Goal: Task Accomplishment & Management: Use online tool/utility

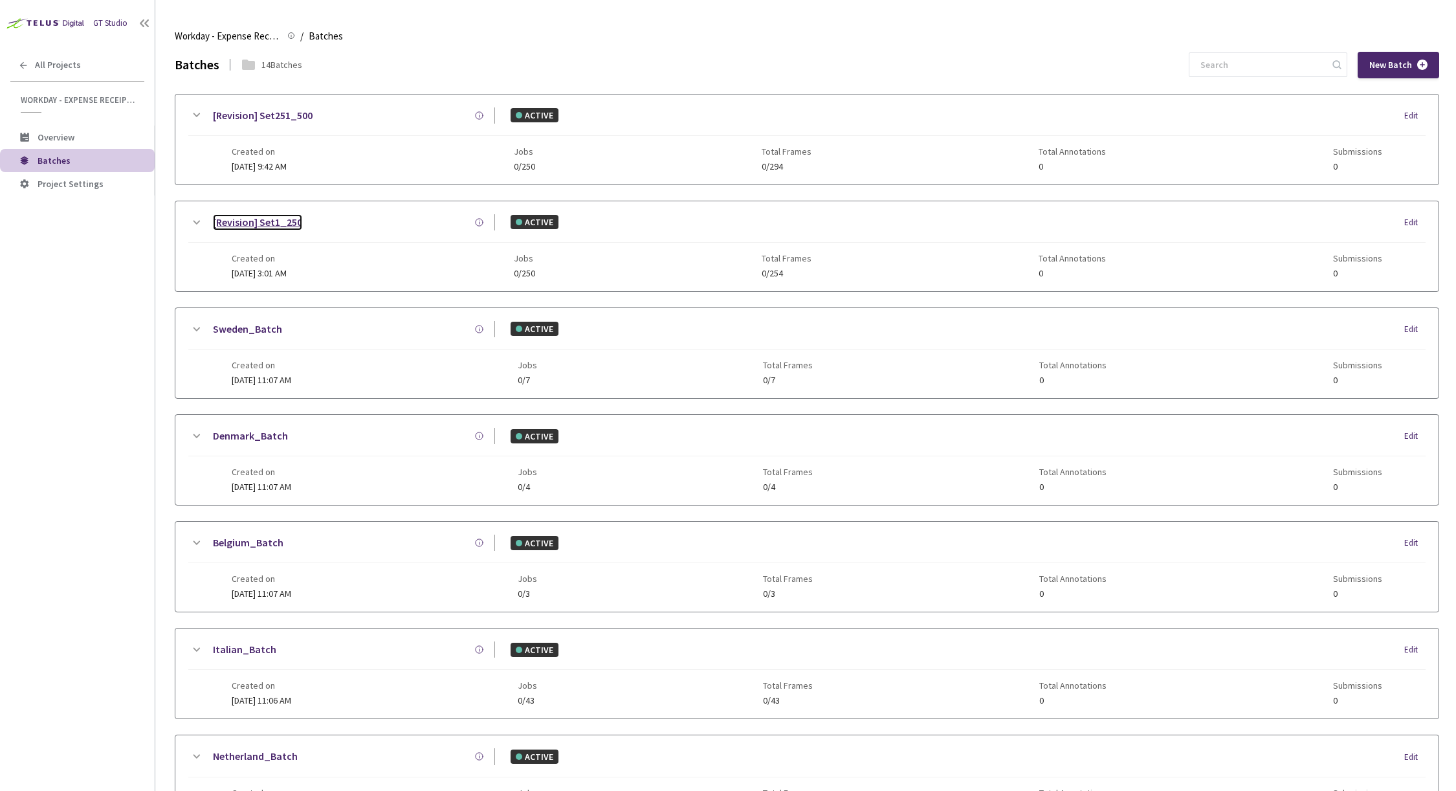
click at [285, 221] on link "[Revision] Set1_250" at bounding box center [257, 222] width 89 height 16
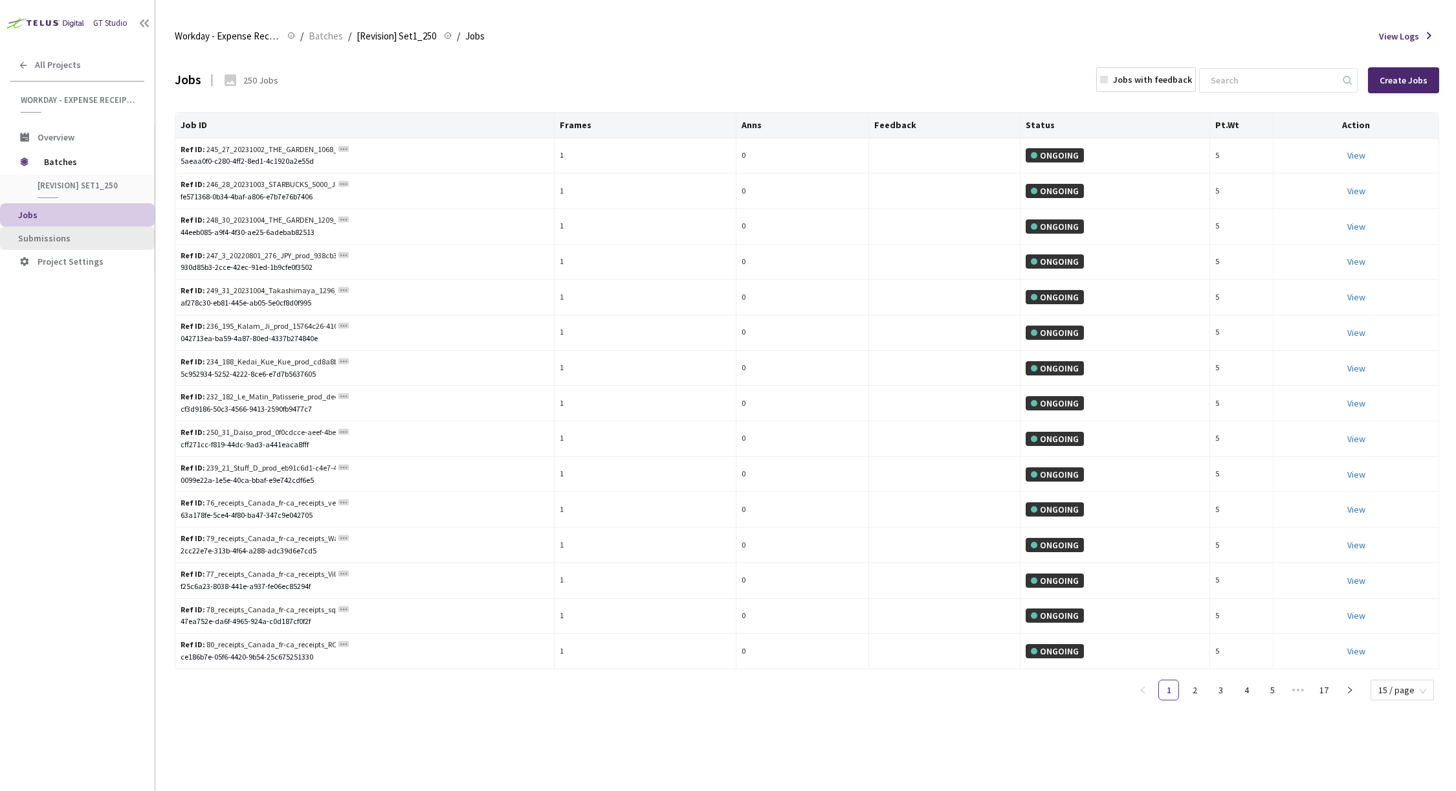
click at [71, 240] on span "Submissions" at bounding box center [81, 238] width 126 height 11
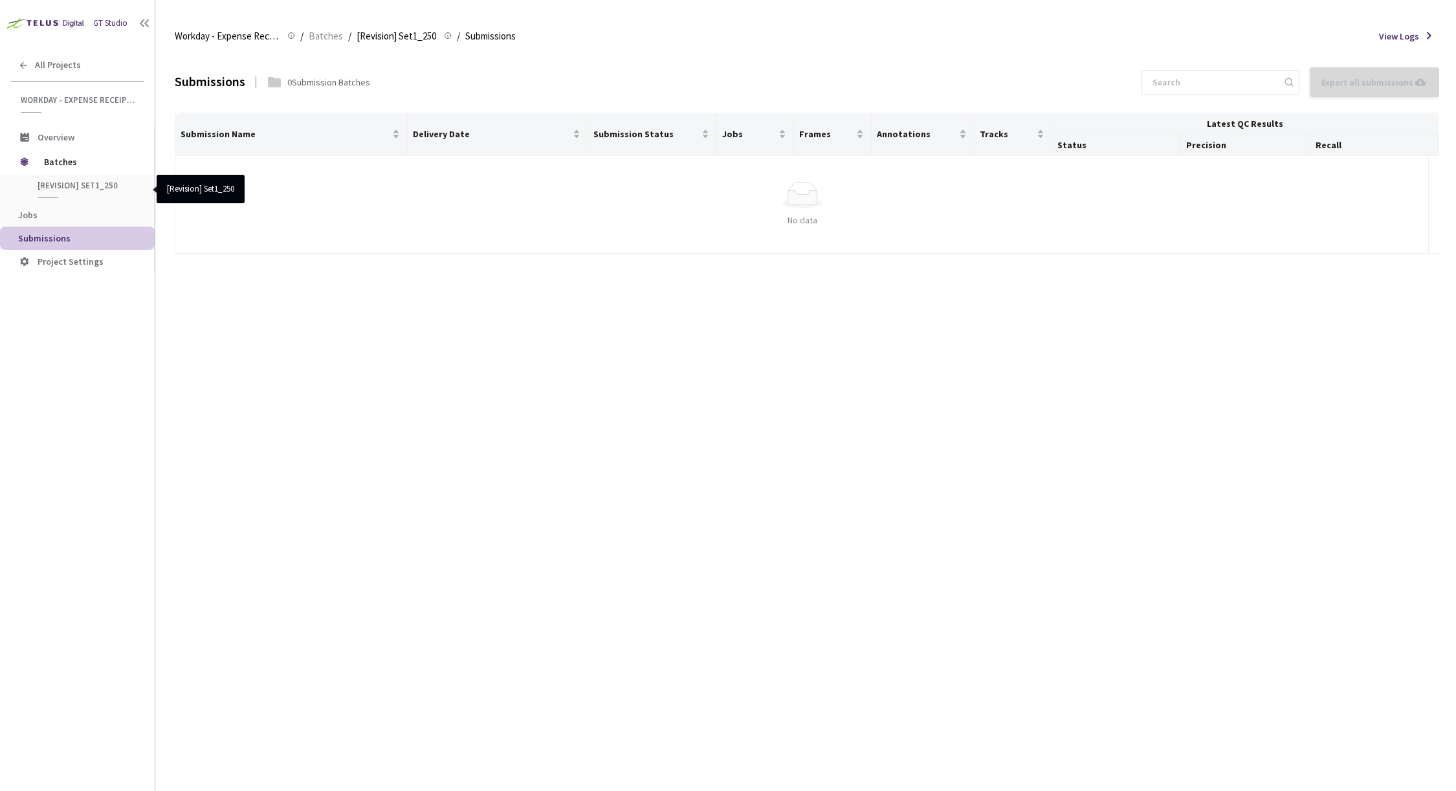
click at [89, 185] on span "[Revision] Set1_250" at bounding box center [86, 185] width 96 height 11
click at [405, 38] on span "[Revision] Set1_250" at bounding box center [397, 36] width 80 height 16
click at [374, 38] on span "[Revision] Set1_250" at bounding box center [397, 36] width 80 height 16
click at [316, 38] on span "Batches" at bounding box center [326, 36] width 34 height 16
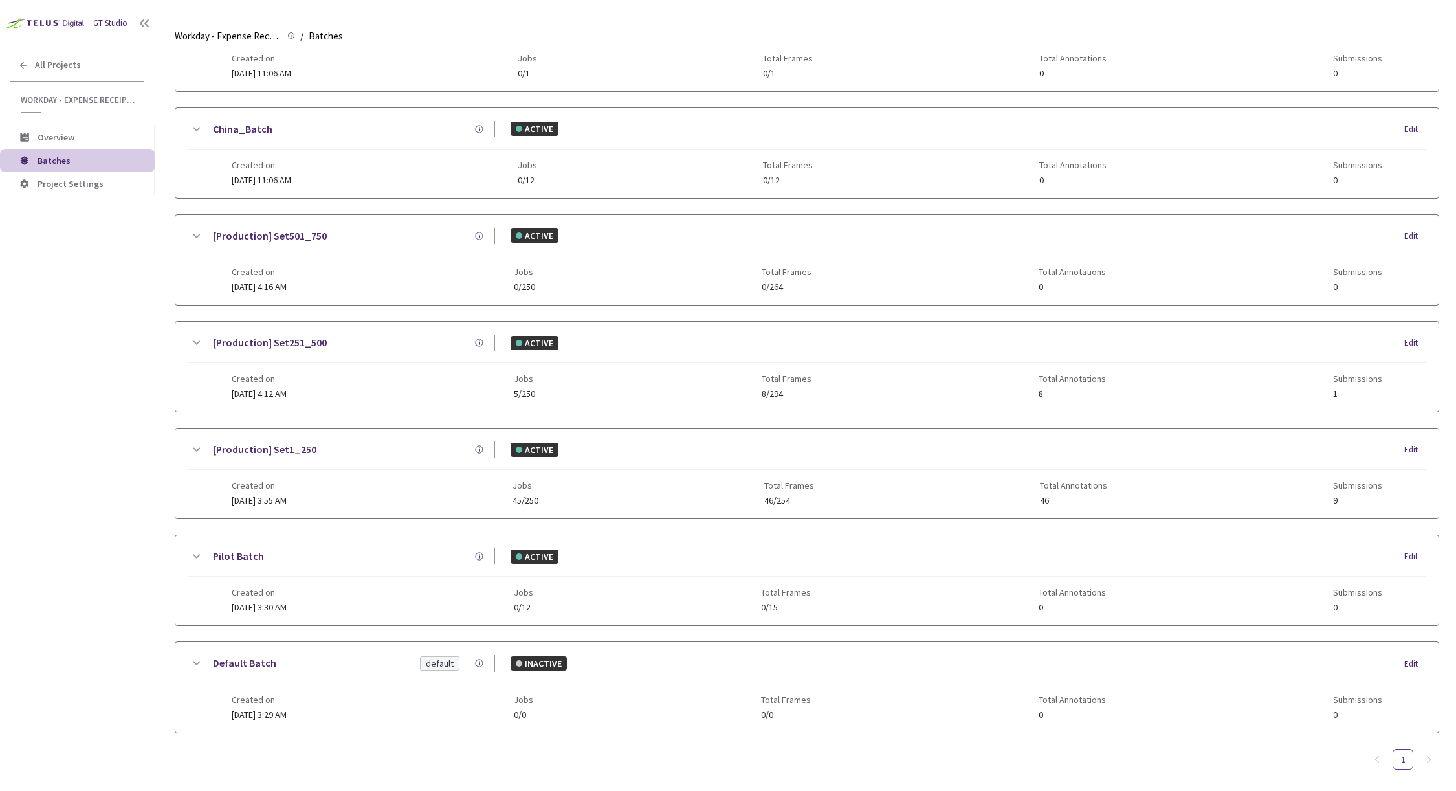
scroll to position [860, 0]
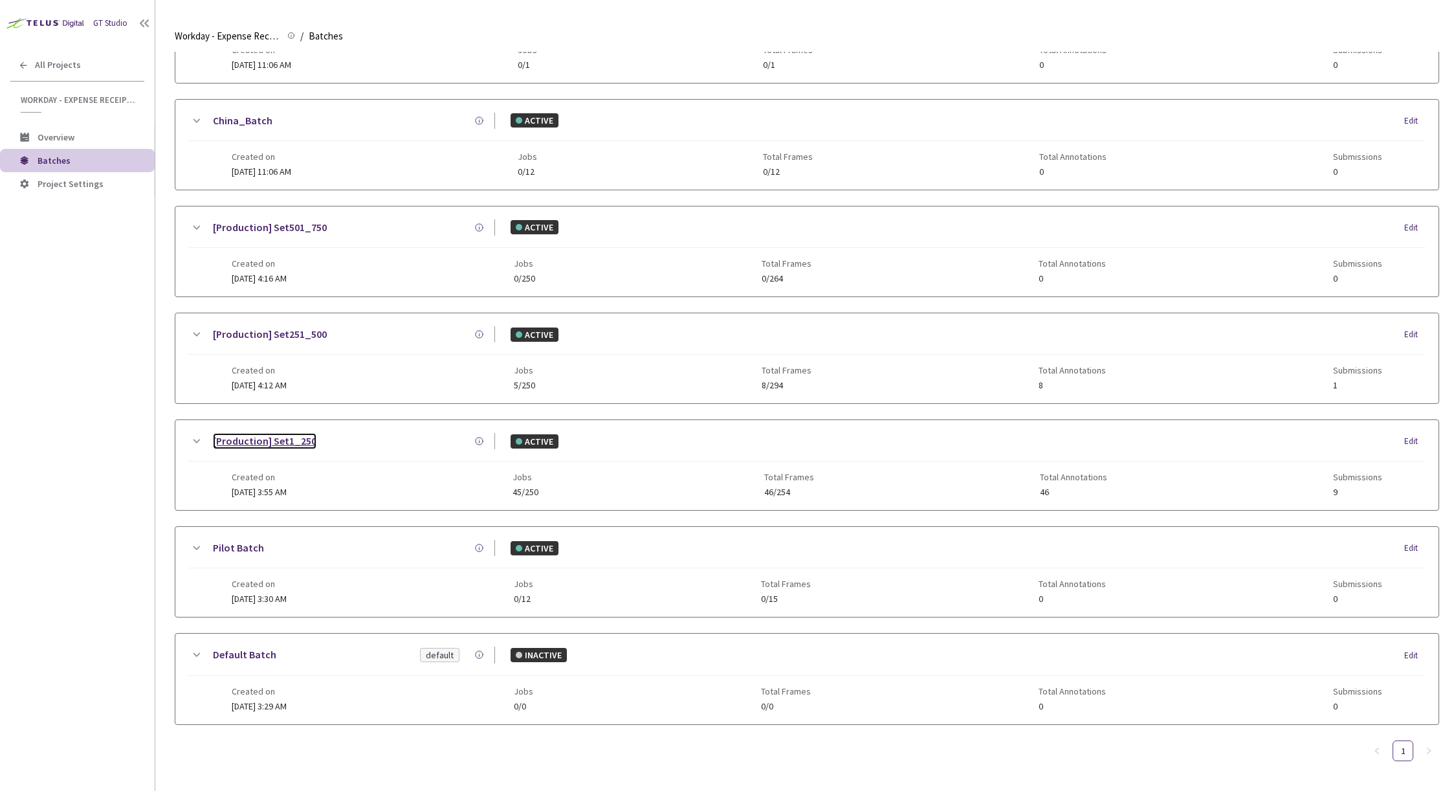
click at [282, 433] on link "[Production] Set1_250" at bounding box center [265, 441] width 104 height 16
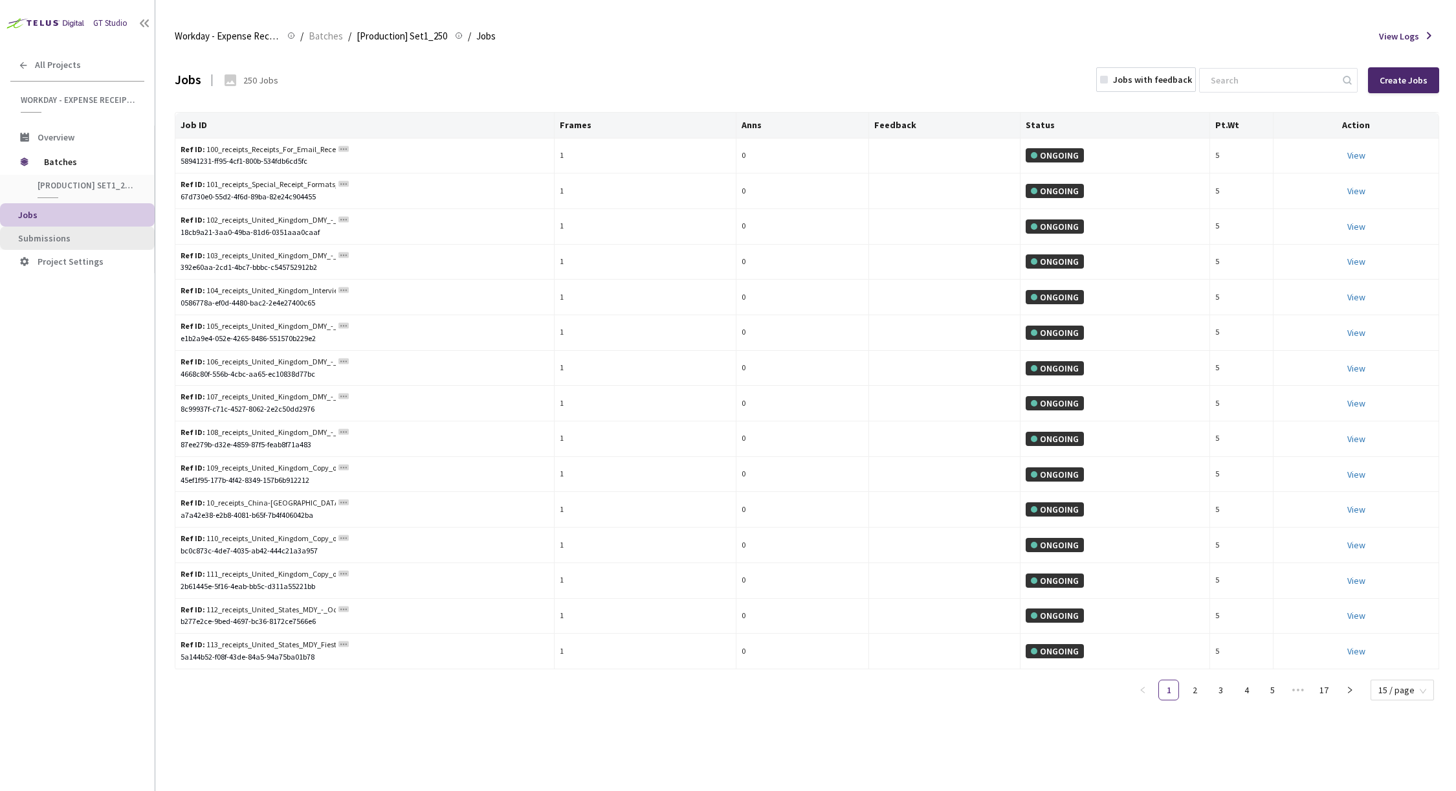
click at [85, 238] on span "Submissions" at bounding box center [81, 238] width 126 height 11
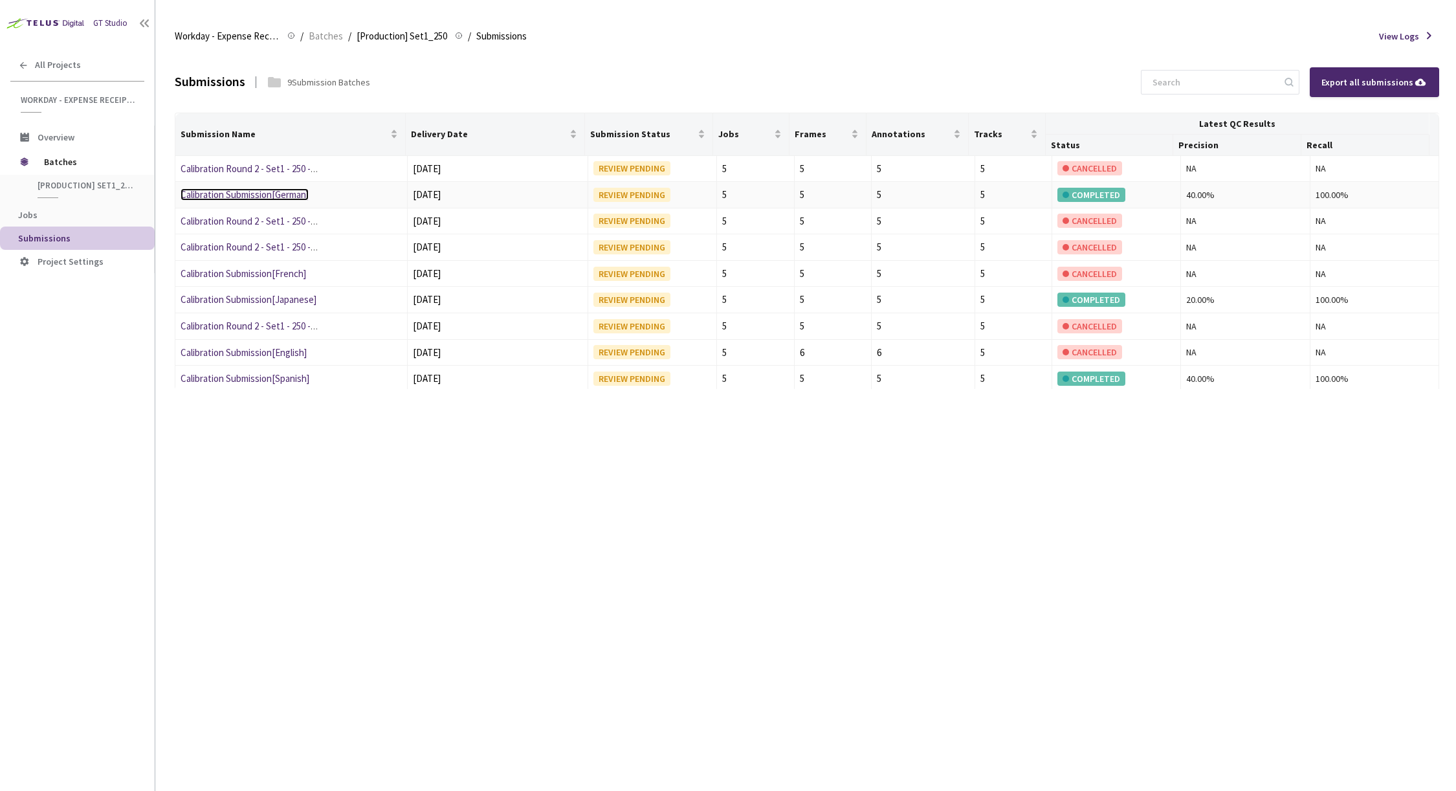
click at [212, 192] on link "Calibration Submission[German]" at bounding box center [245, 194] width 128 height 12
click at [240, 172] on link "Calibration Round 2 - Set1 - 250 - German" at bounding box center [262, 168] width 163 height 12
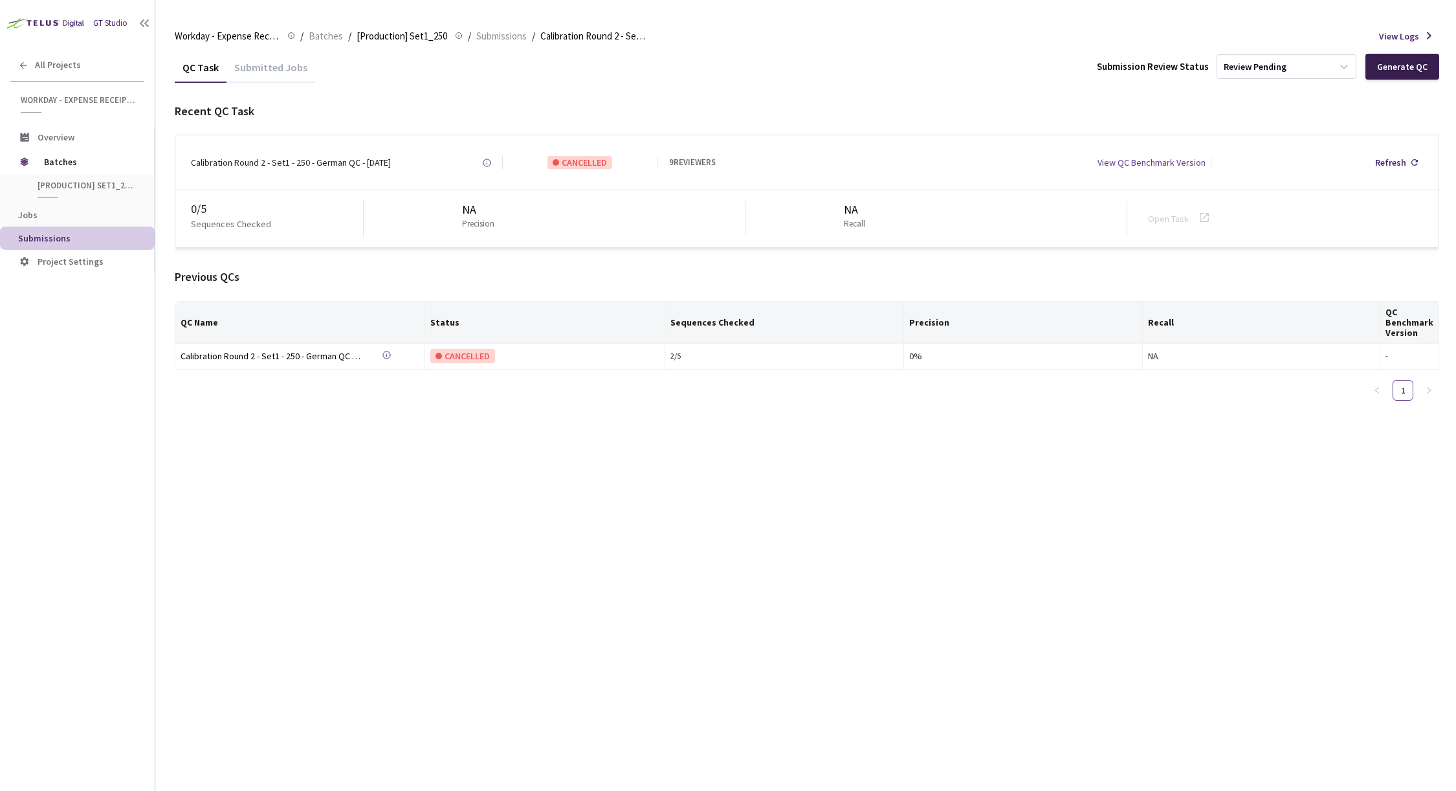
click at [1386, 73] on div "Generate QC" at bounding box center [1403, 67] width 74 height 26
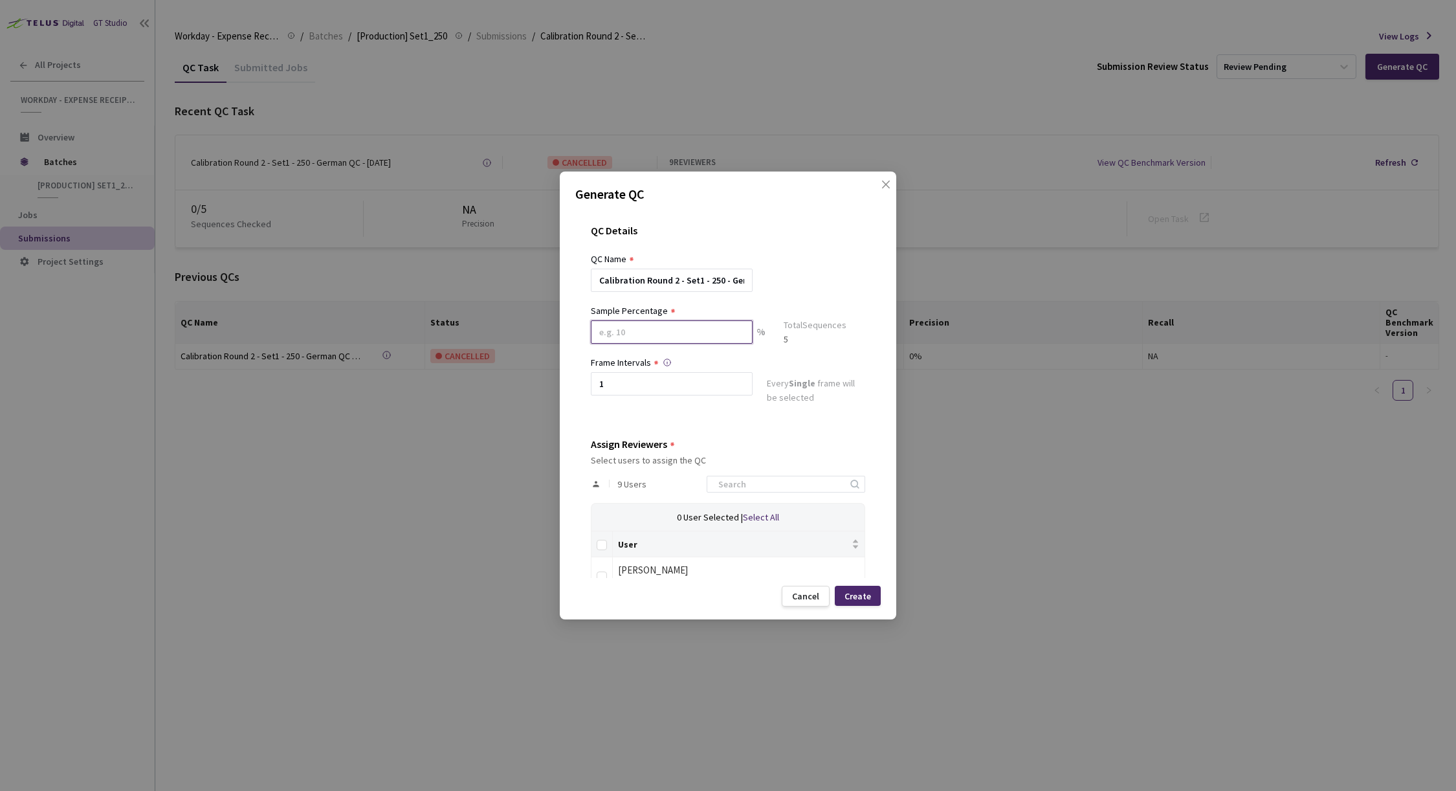
click at [685, 333] on input at bounding box center [672, 331] width 162 height 23
type input "100"
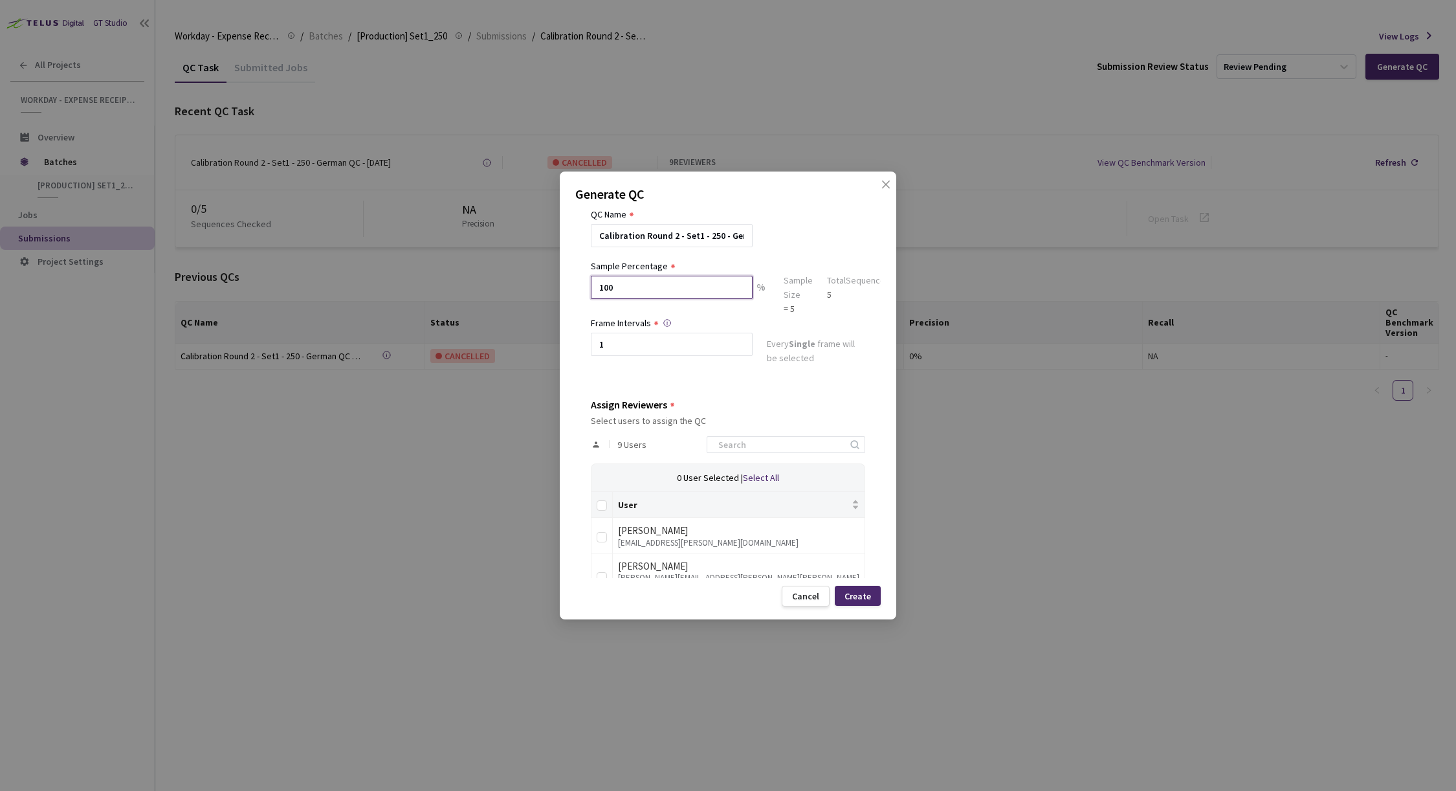
scroll to position [148, 0]
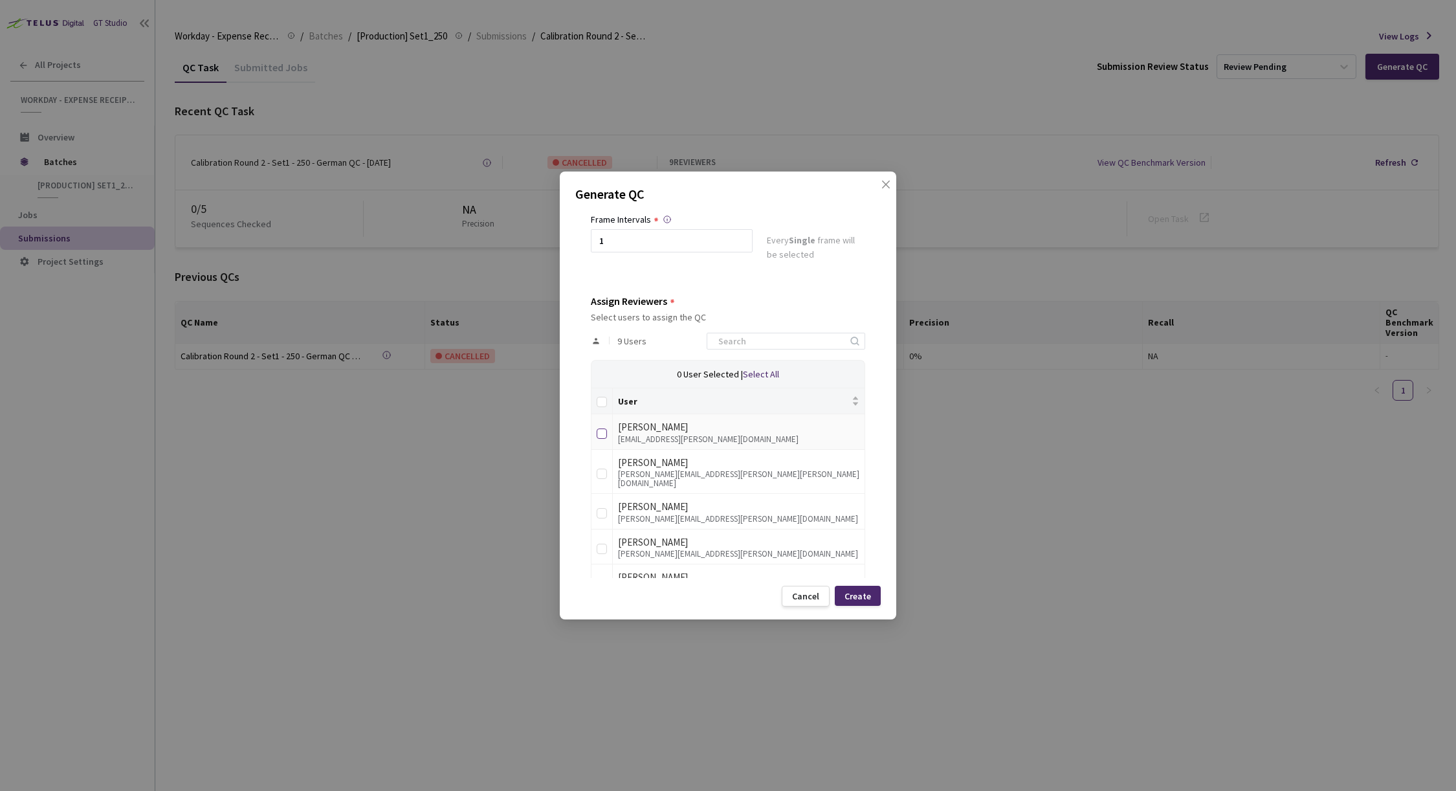
click at [602, 434] on input "checkbox" at bounding box center [602, 433] width 10 height 10
checkbox input "true"
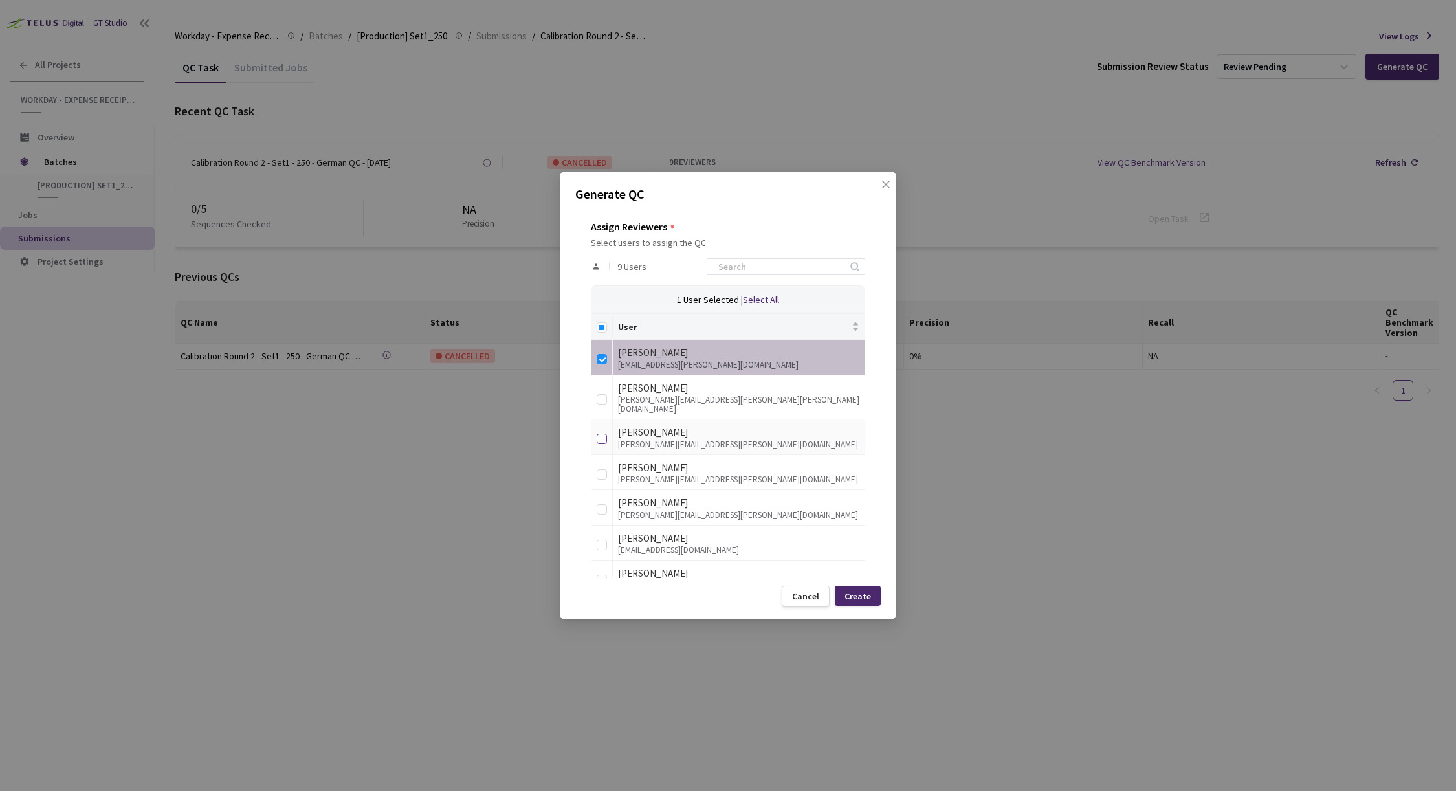
click at [599, 434] on input "checkbox" at bounding box center [602, 439] width 10 height 10
checkbox input "true"
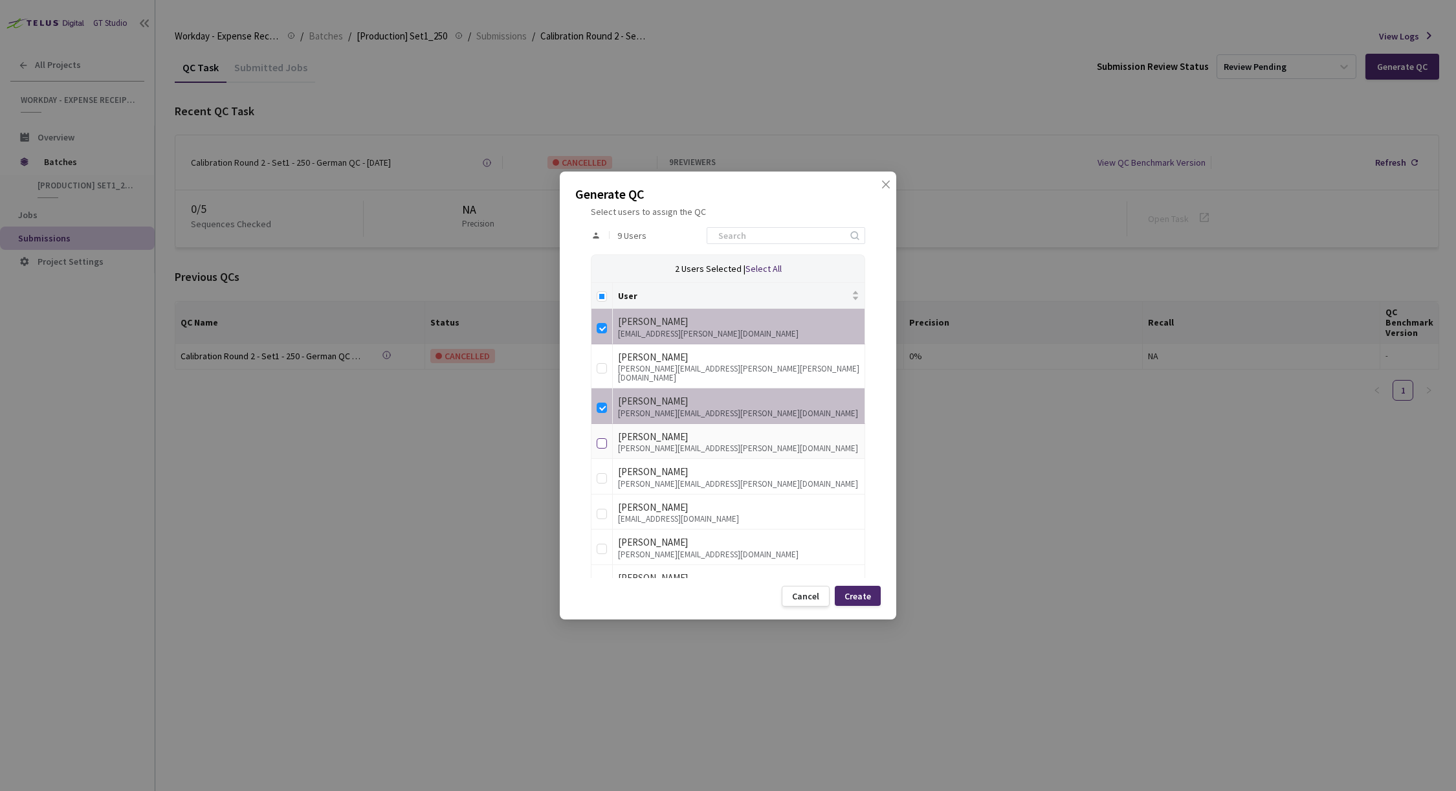
click at [600, 439] on label at bounding box center [602, 441] width 10 height 18
click at [600, 439] on input "checkbox" at bounding box center [602, 443] width 10 height 10
checkbox input "true"
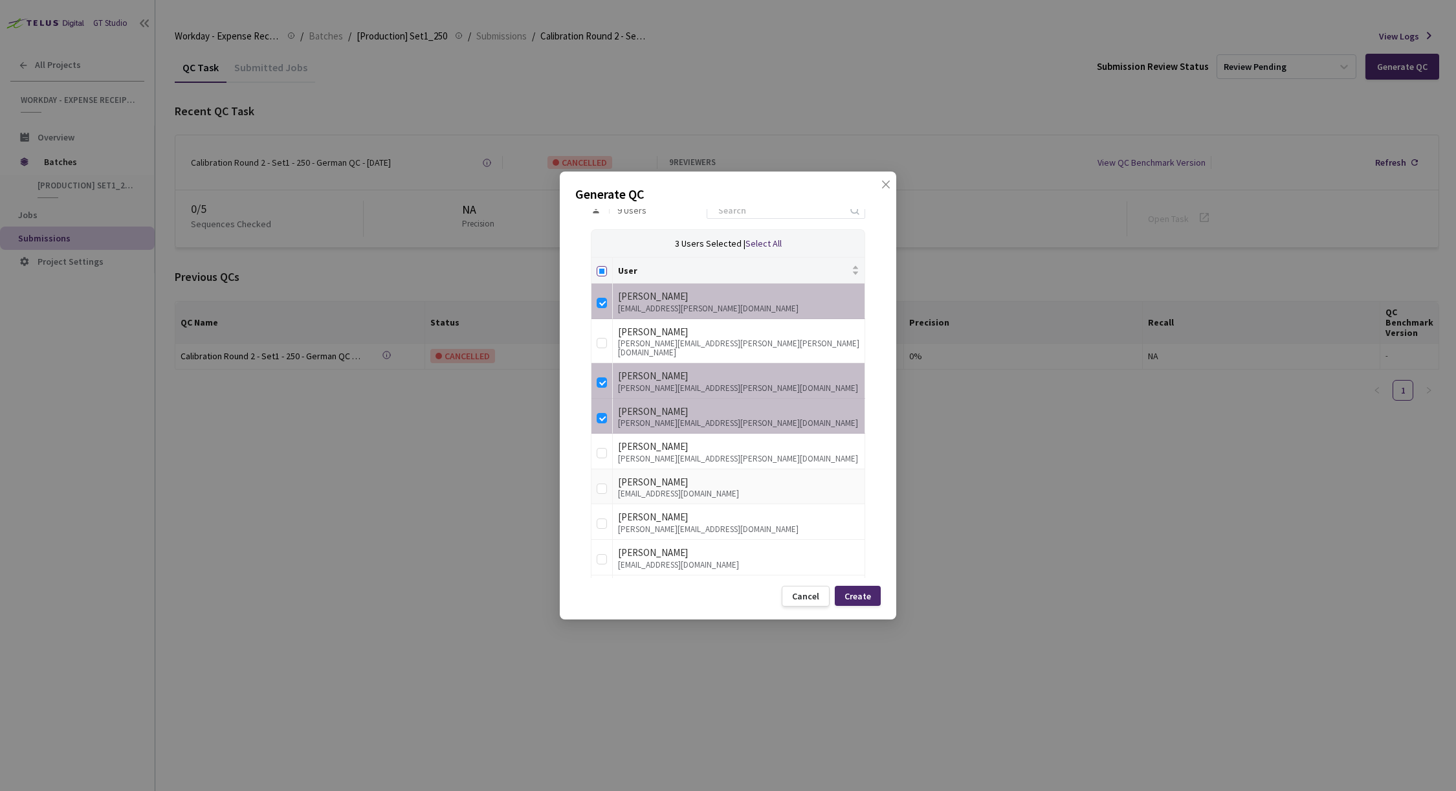
scroll to position [318, 0]
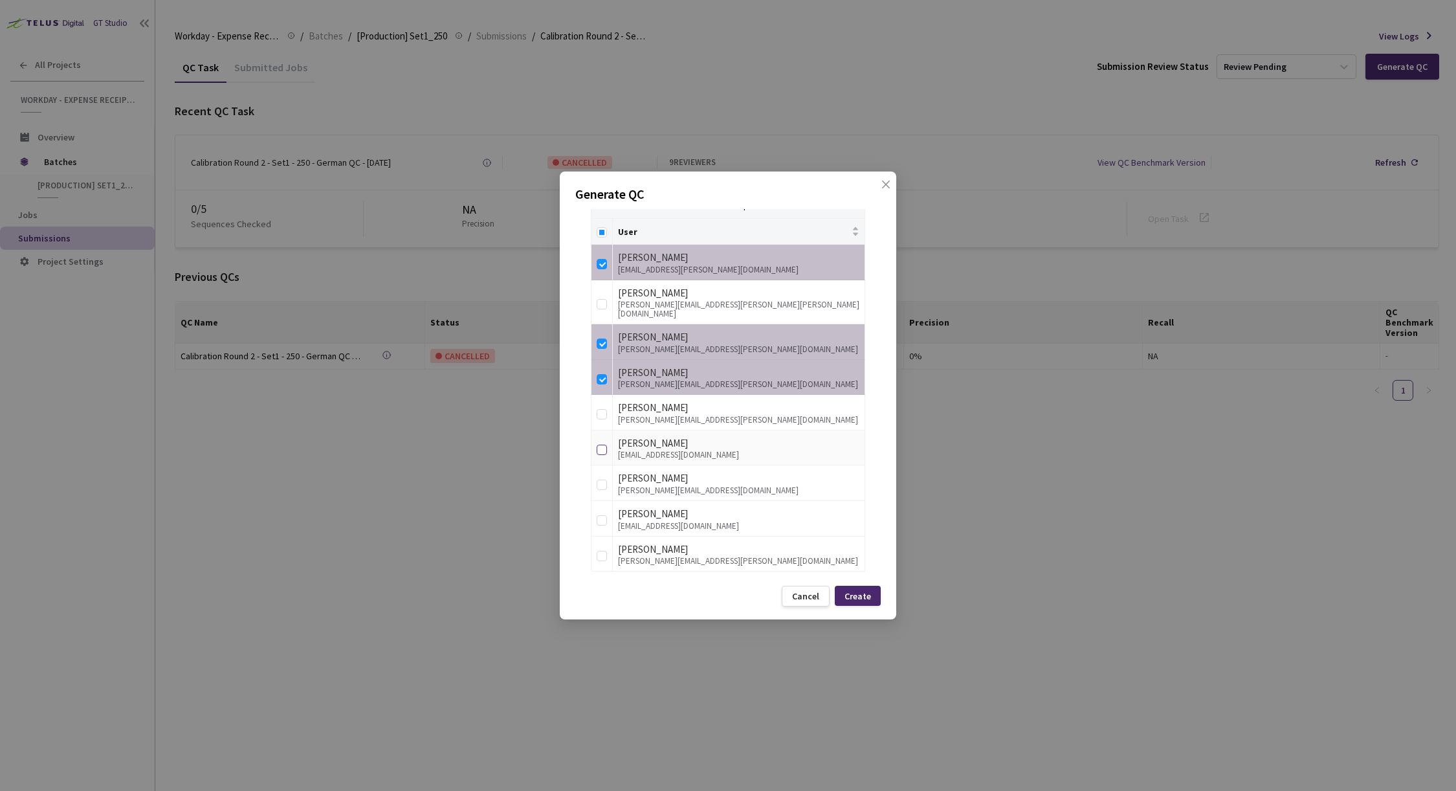
click at [599, 445] on input "checkbox" at bounding box center [602, 450] width 10 height 10
click at [601, 445] on input "checkbox" at bounding box center [602, 450] width 10 height 10
checkbox input "false"
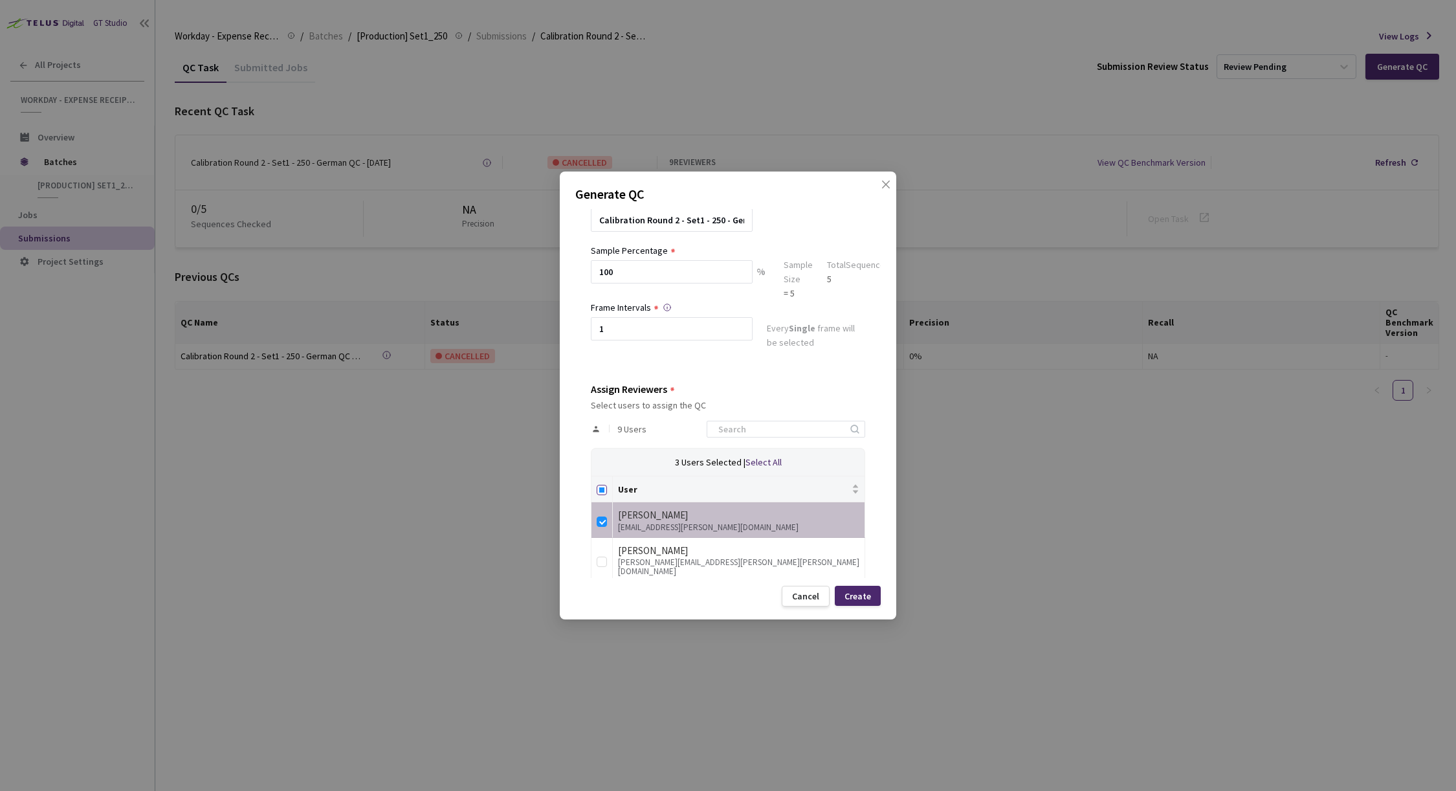
scroll to position [131, 0]
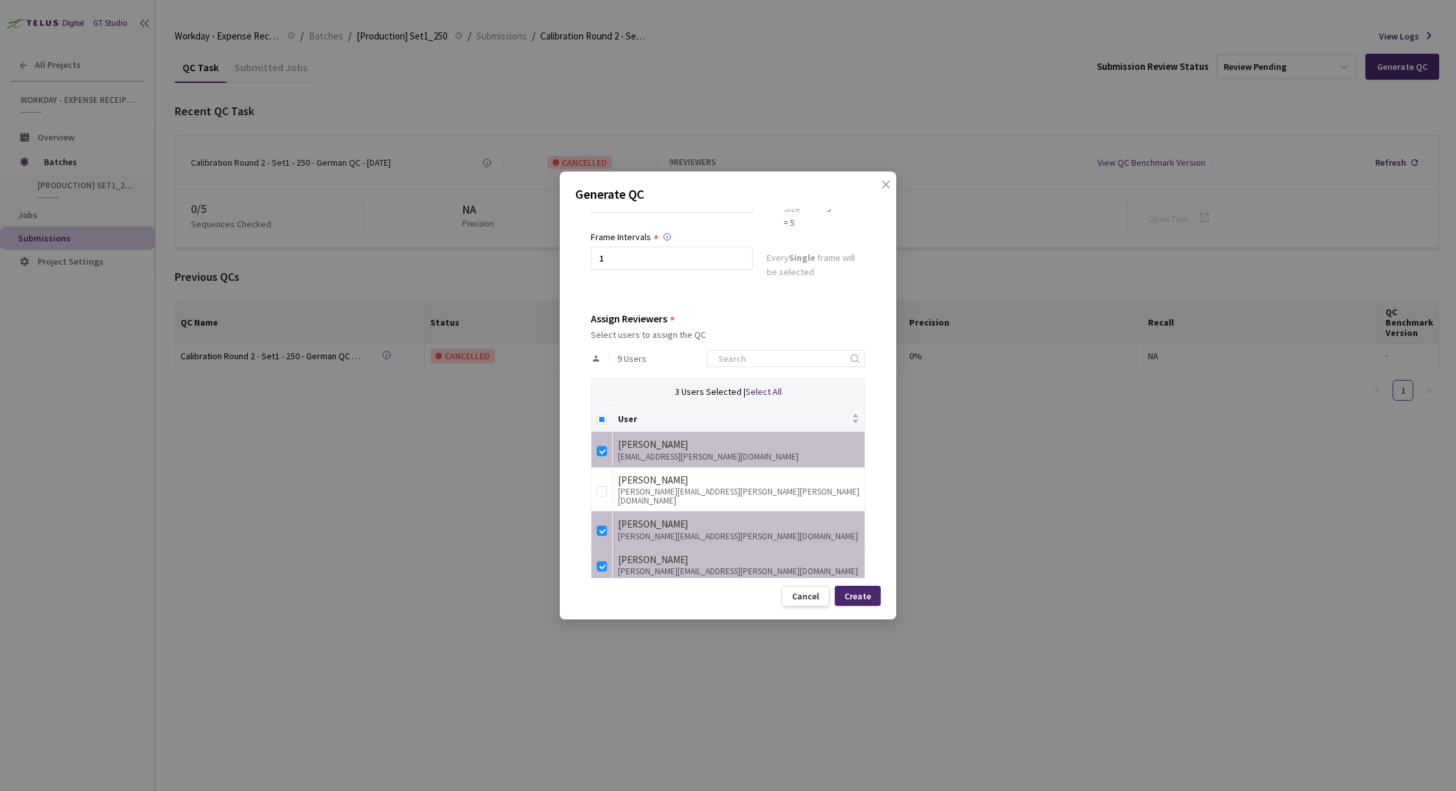
click at [750, 394] on span "Select All" at bounding box center [764, 392] width 36 height 12
checkbox input "true"
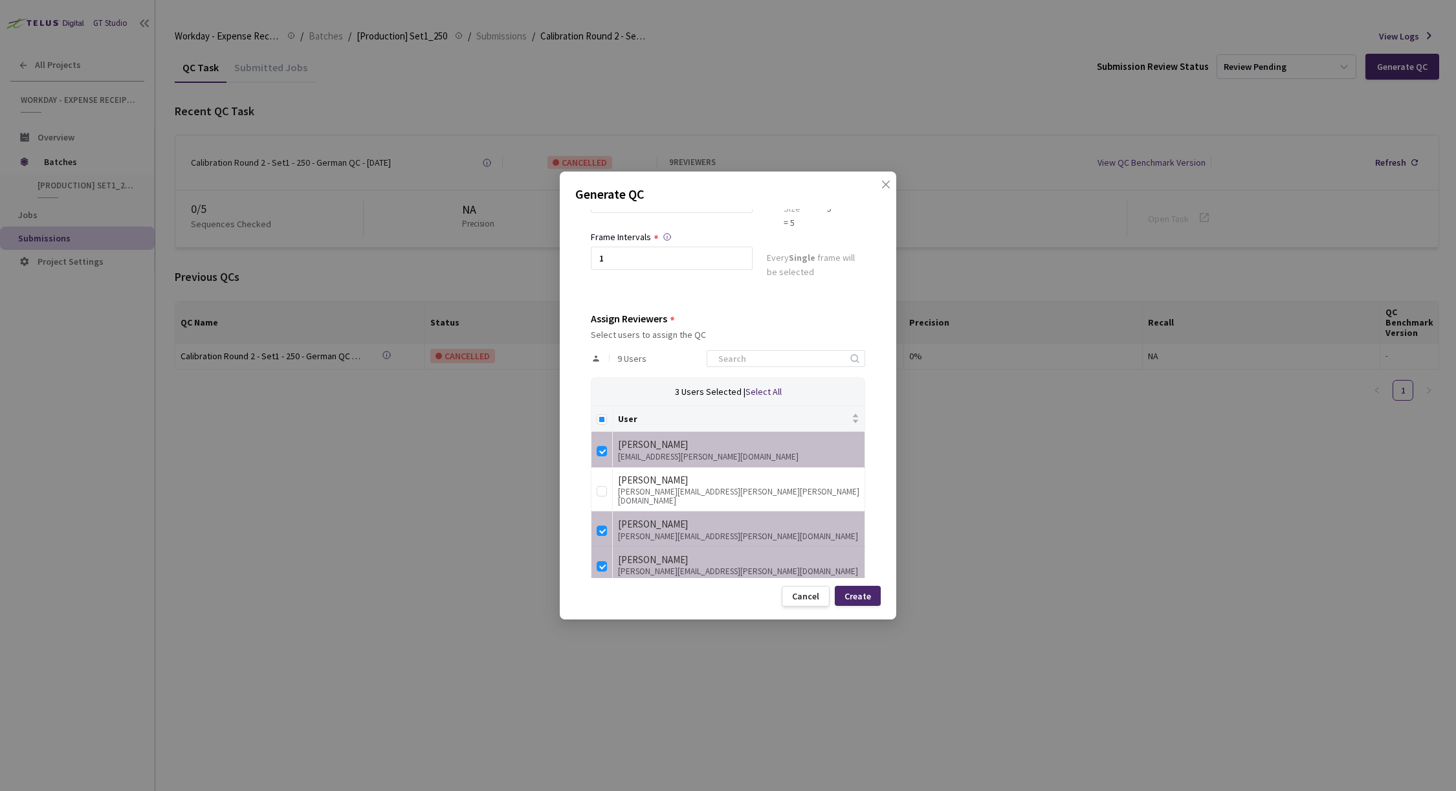
checkbox input "true"
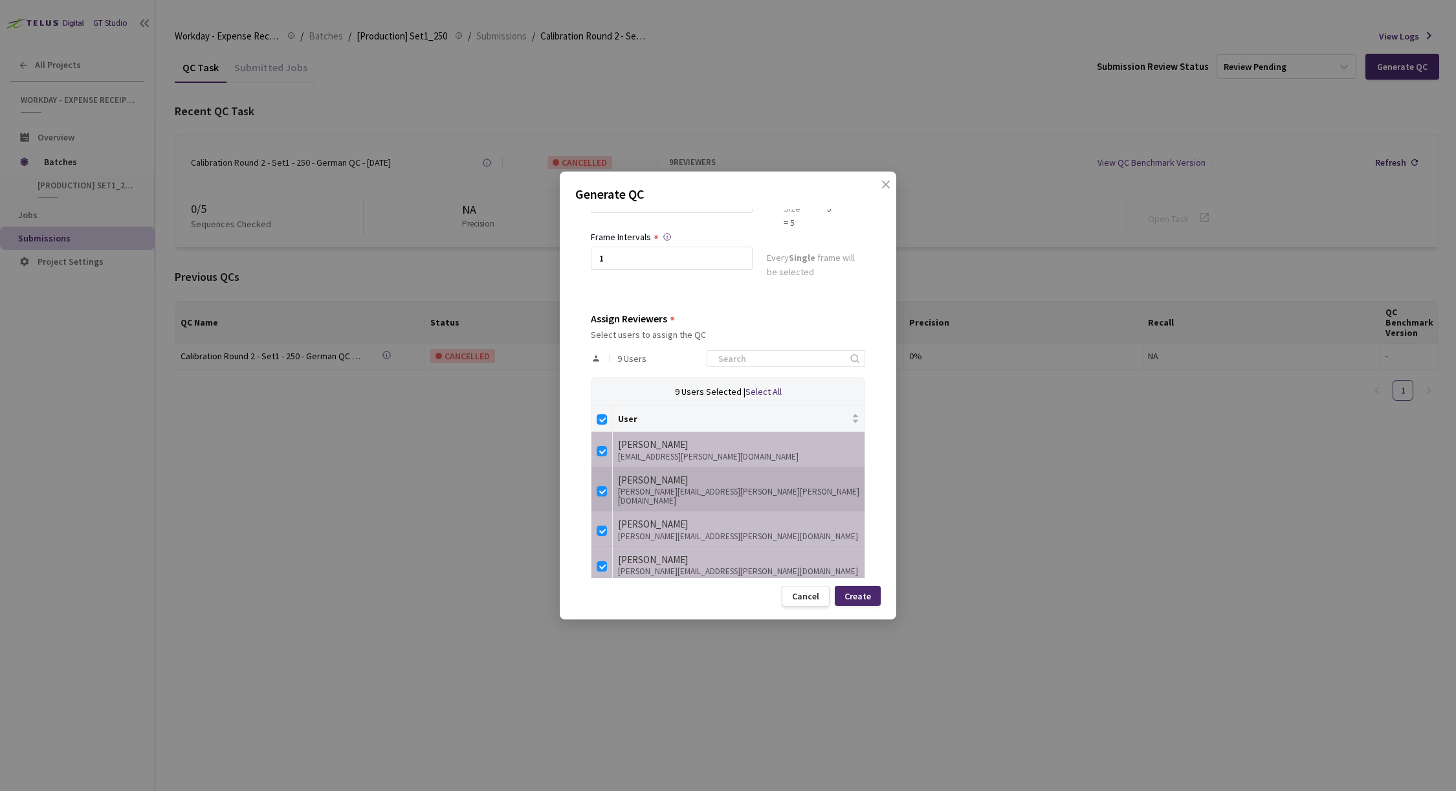
scroll to position [0, 0]
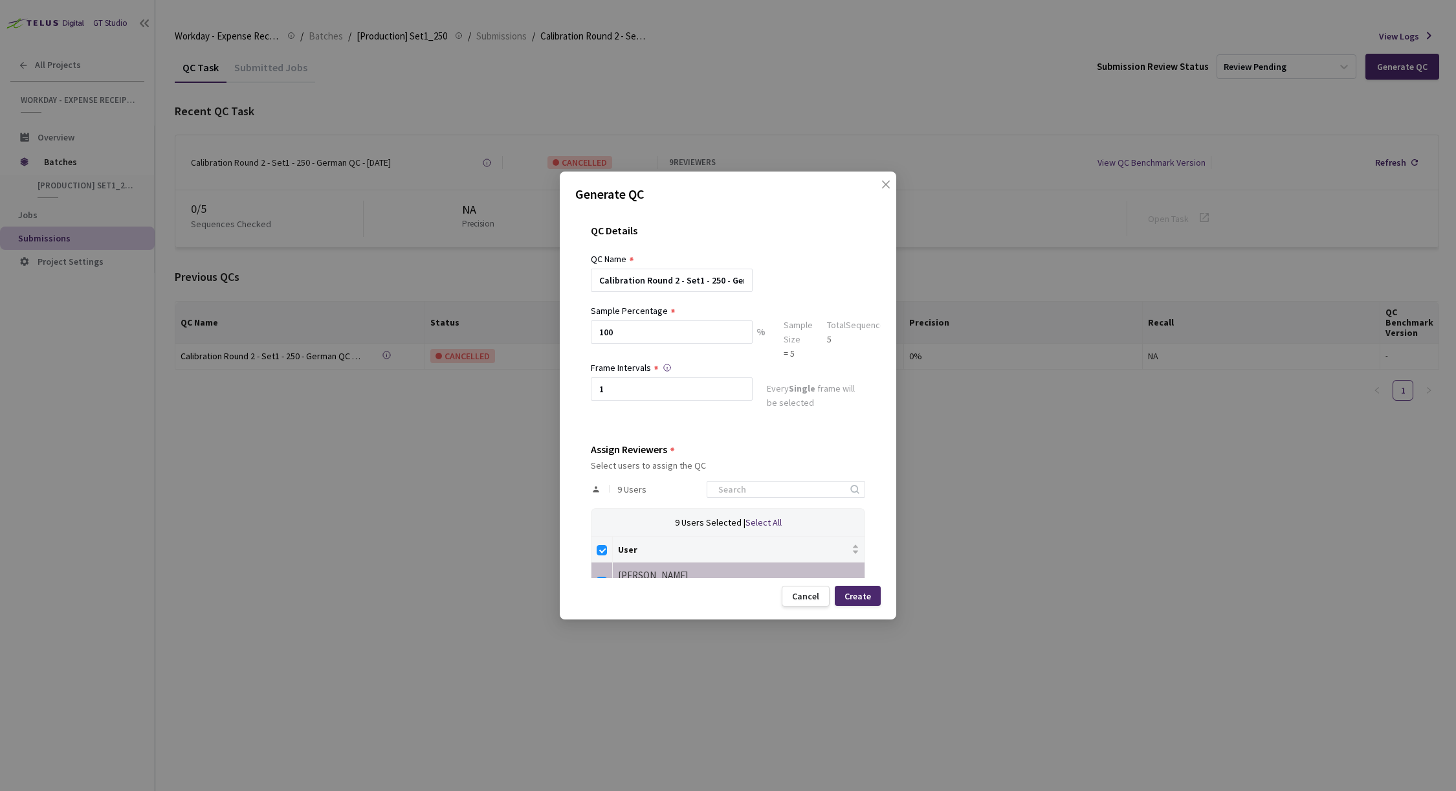
click at [866, 591] on div "Create" at bounding box center [858, 596] width 27 height 10
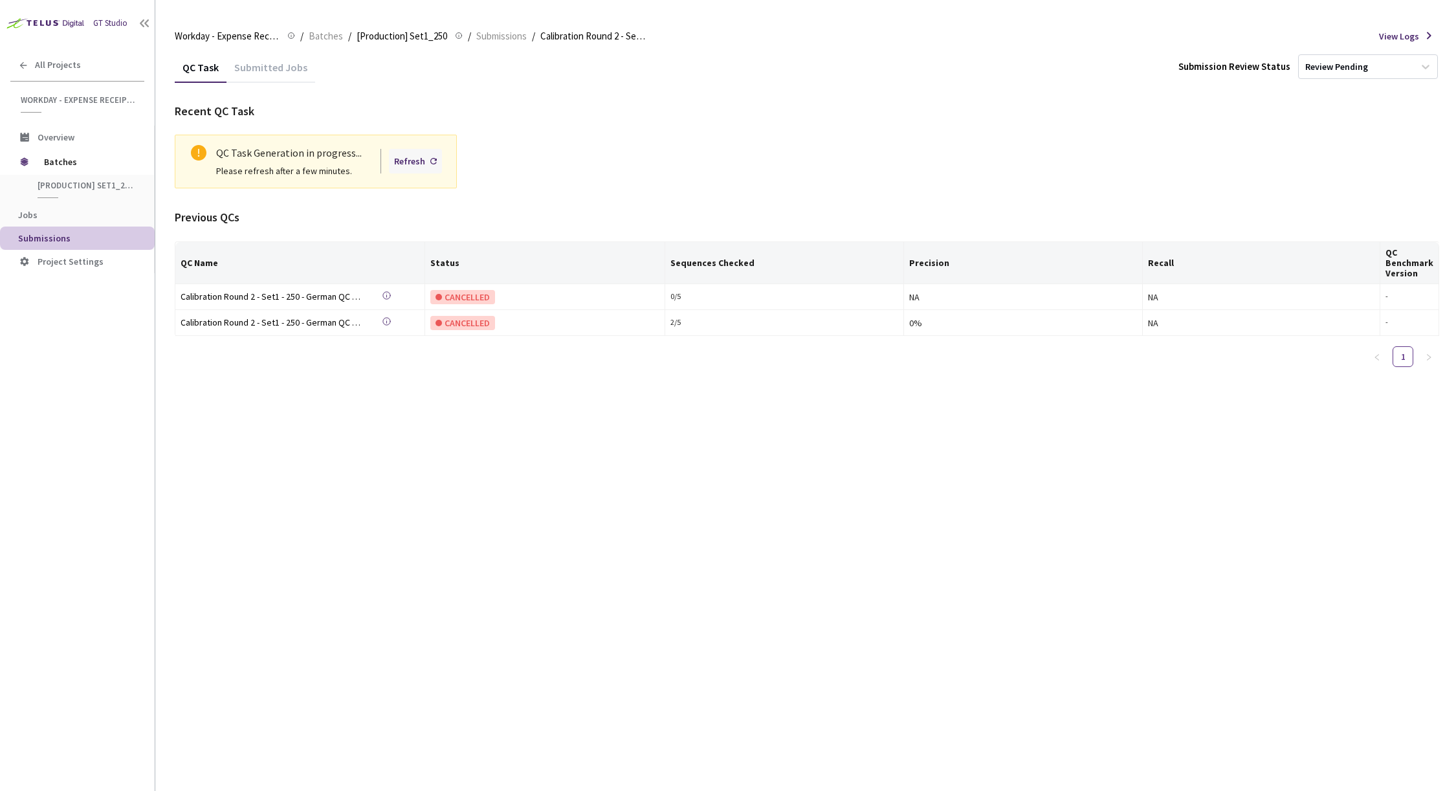
click at [406, 162] on div "Refresh" at bounding box center [409, 161] width 31 height 14
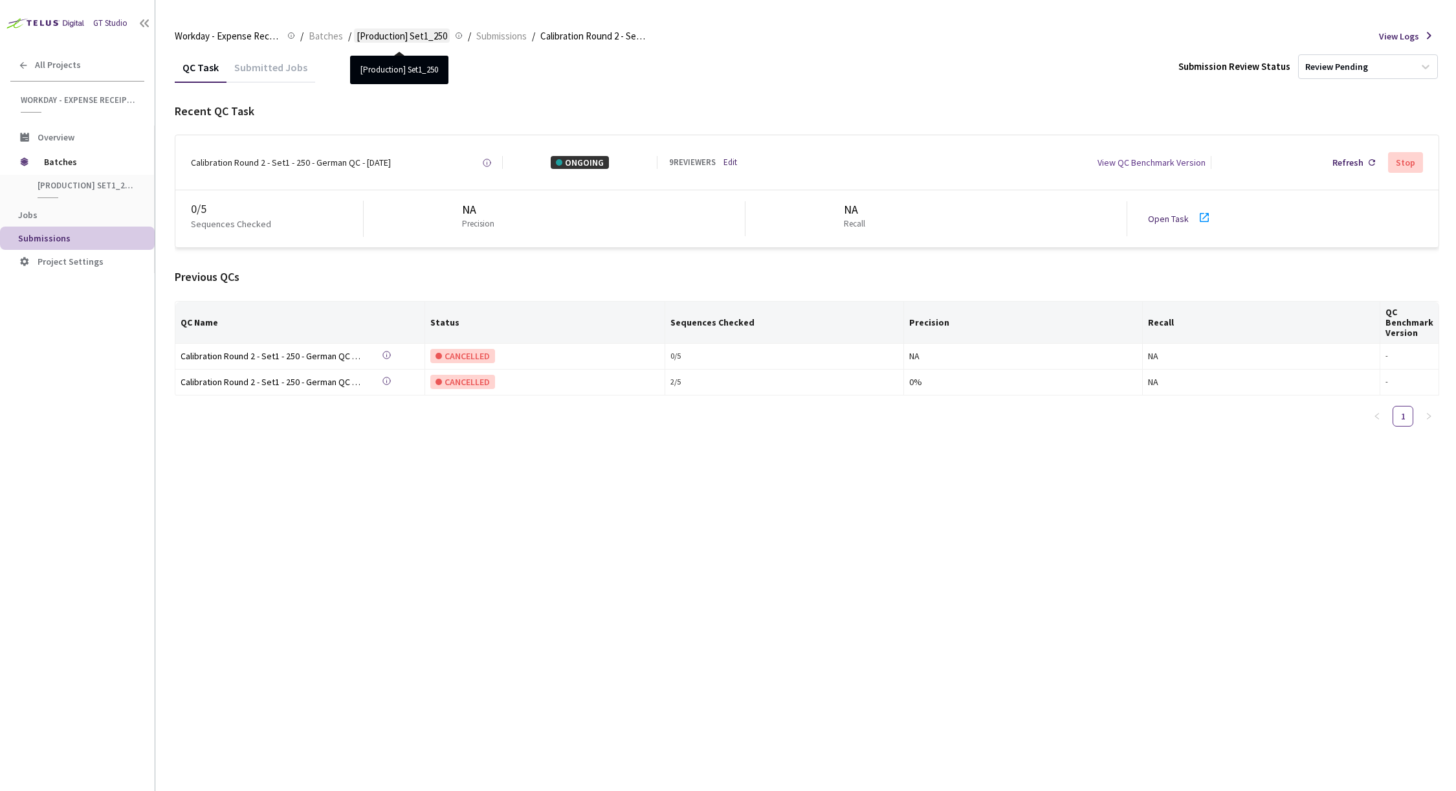
click at [414, 37] on span "[Production] Set1_250" at bounding box center [402, 36] width 91 height 16
click at [388, 37] on span "[Production] Set1_250" at bounding box center [402, 36] width 91 height 16
click at [503, 37] on span "Submissions" at bounding box center [501, 36] width 50 height 16
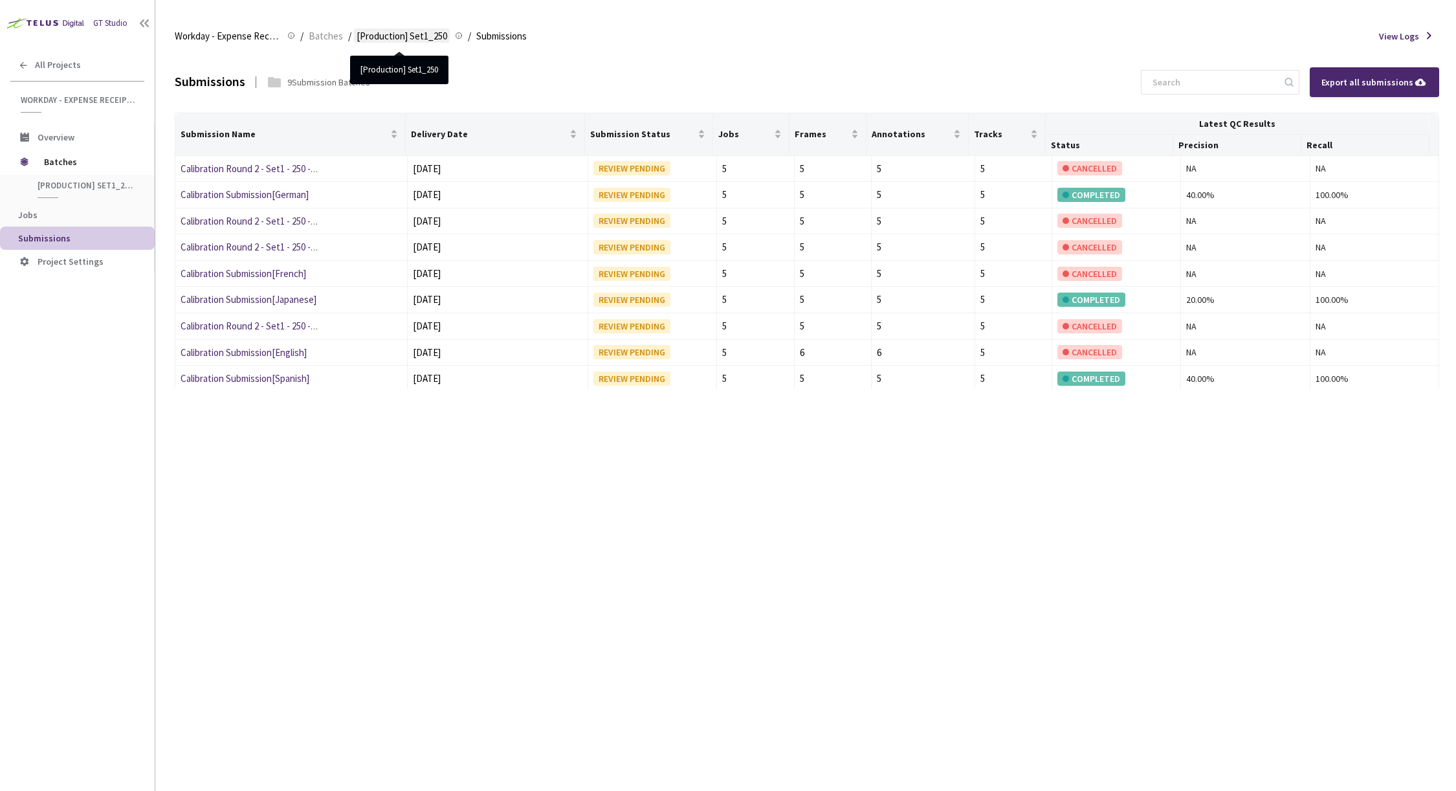
click at [406, 36] on span "[Production] Set1_250" at bounding box center [402, 36] width 91 height 16
click at [261, 221] on link "Calibration Round 2 - Set1 - 250 -[DEMOGRAPHIC_DATA]" at bounding box center [293, 221] width 225 height 12
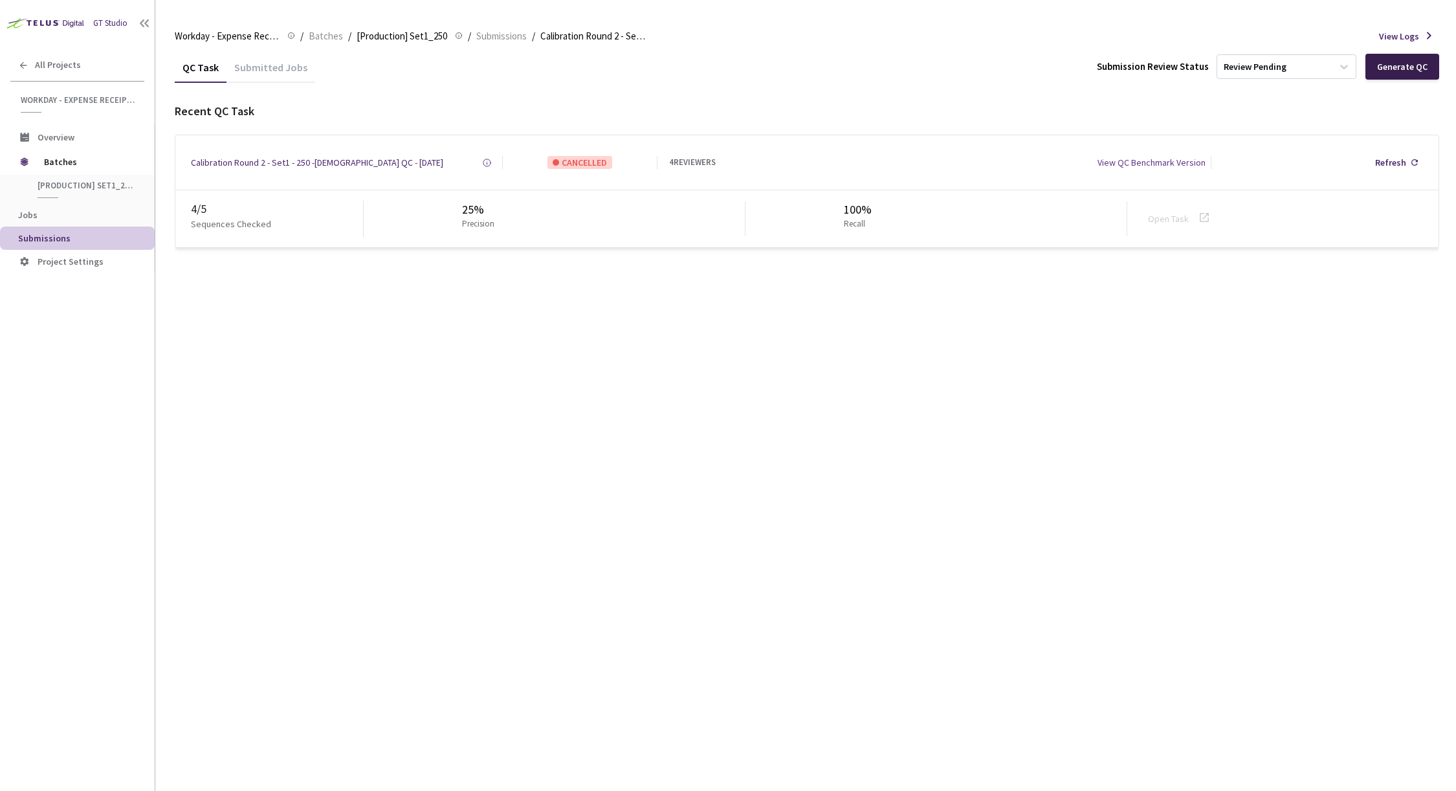
click at [1409, 65] on div "Generate QC" at bounding box center [1402, 66] width 50 height 10
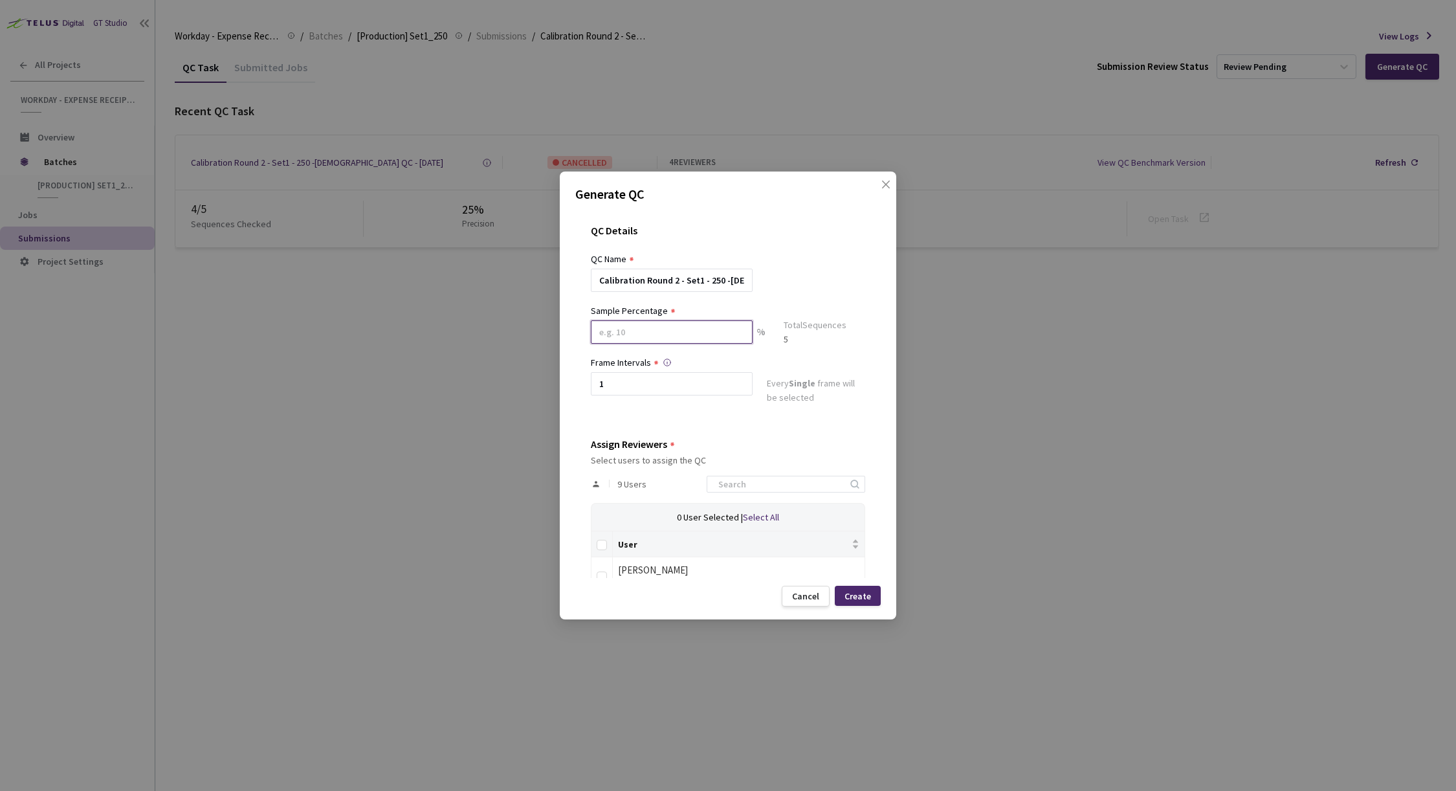
click at [645, 335] on input at bounding box center [672, 331] width 162 height 23
type input "100"
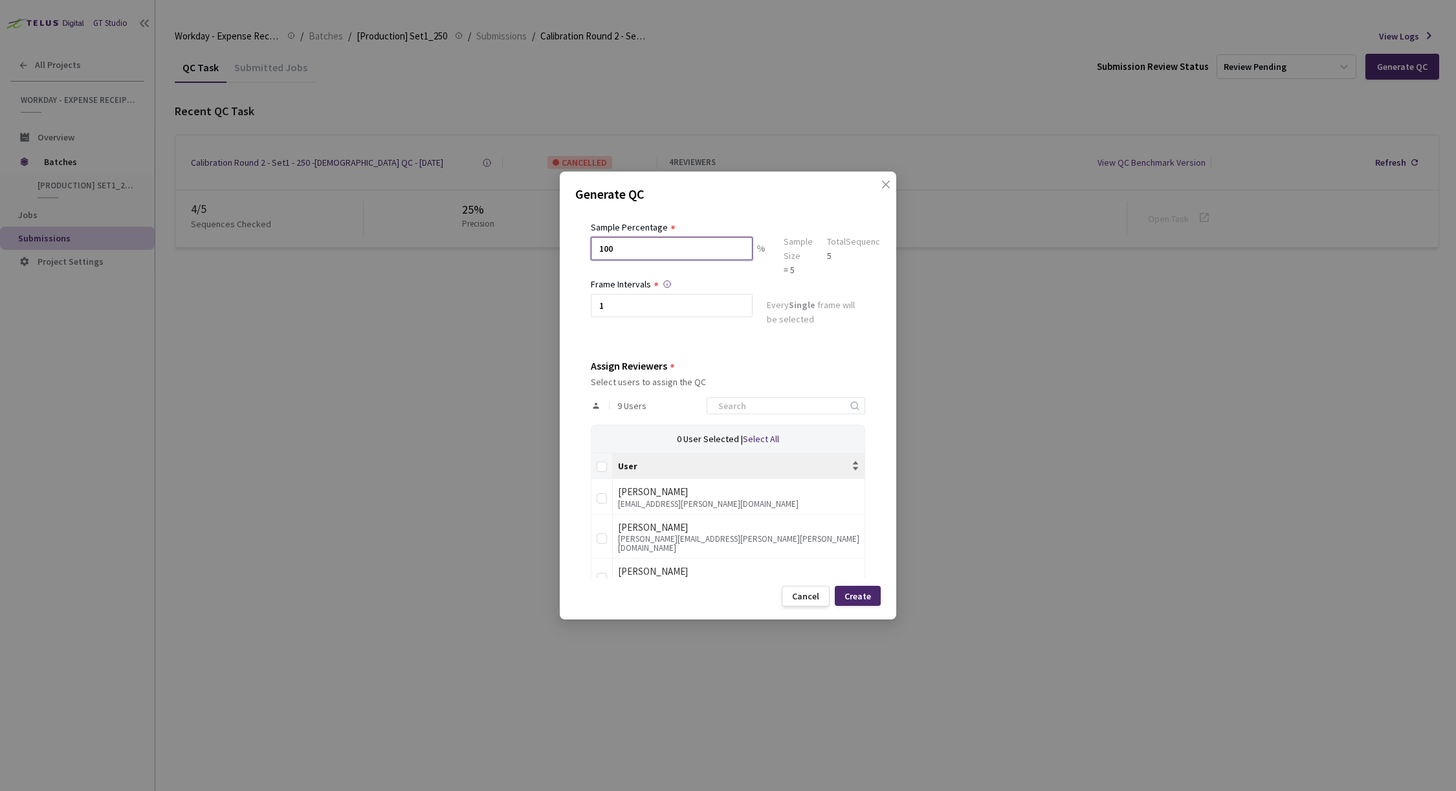
scroll to position [84, 0]
click at [599, 462] on input "Select all" at bounding box center [602, 466] width 10 height 10
checkbox input "true"
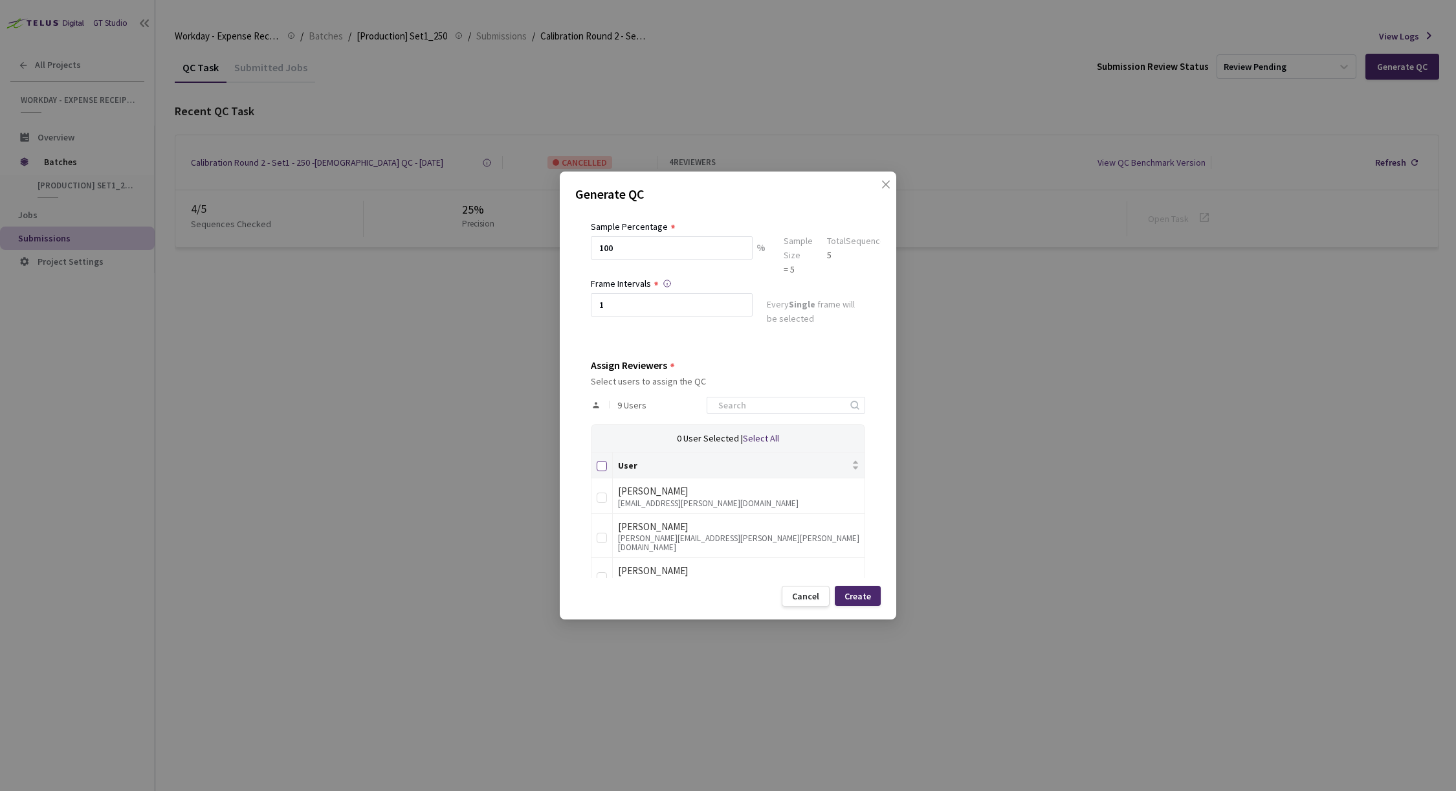
checkbox input "true"
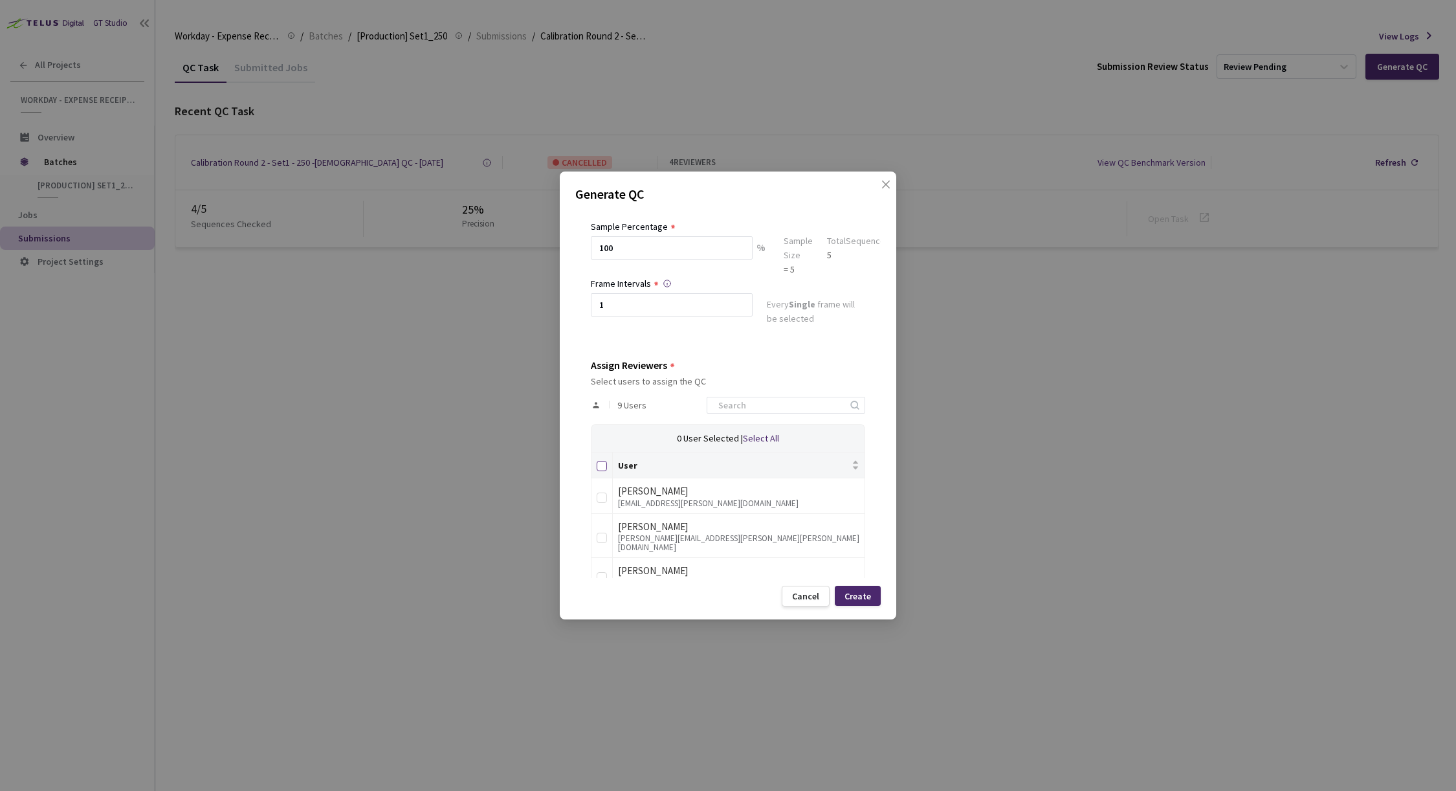
checkbox input "true"
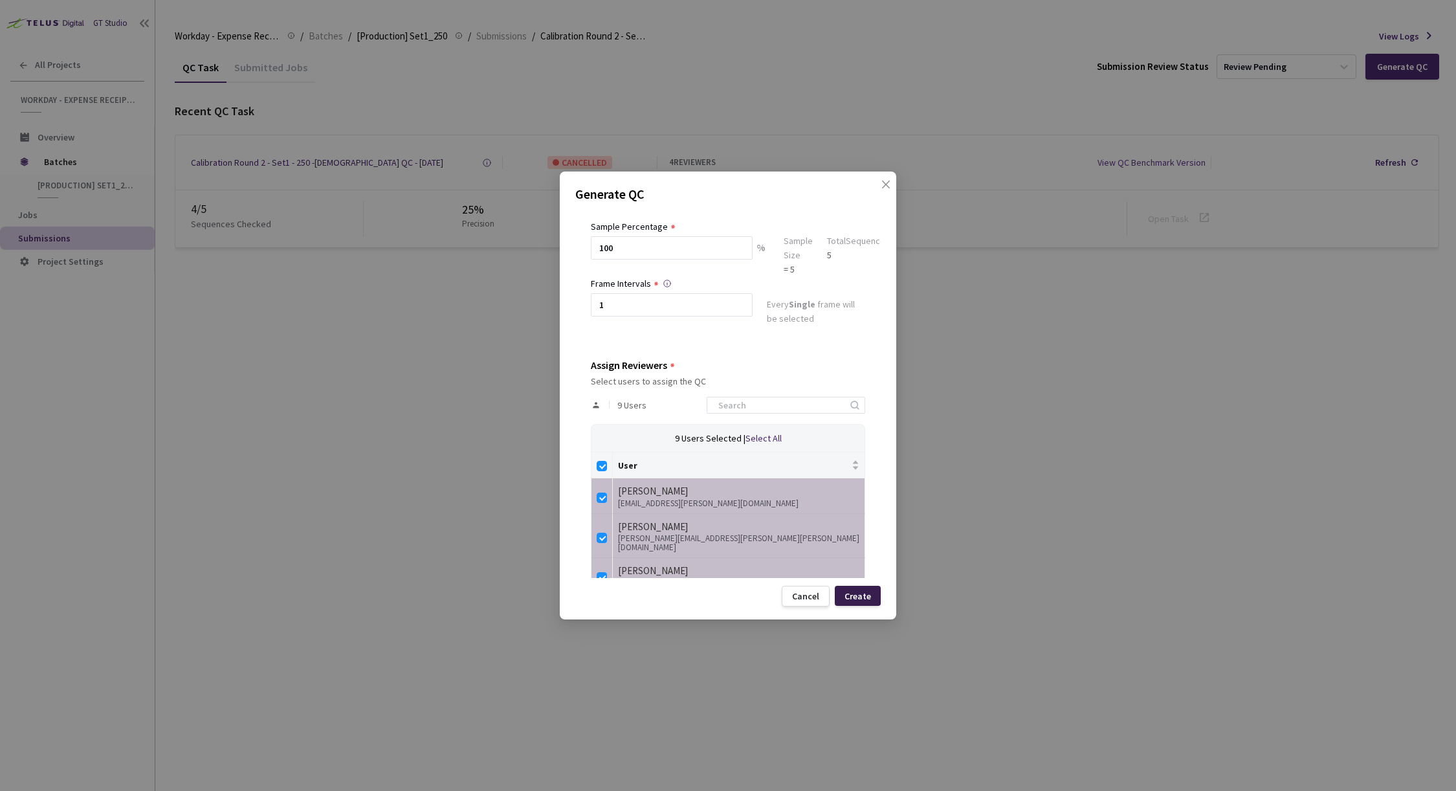
click at [862, 595] on div "Create" at bounding box center [858, 596] width 27 height 10
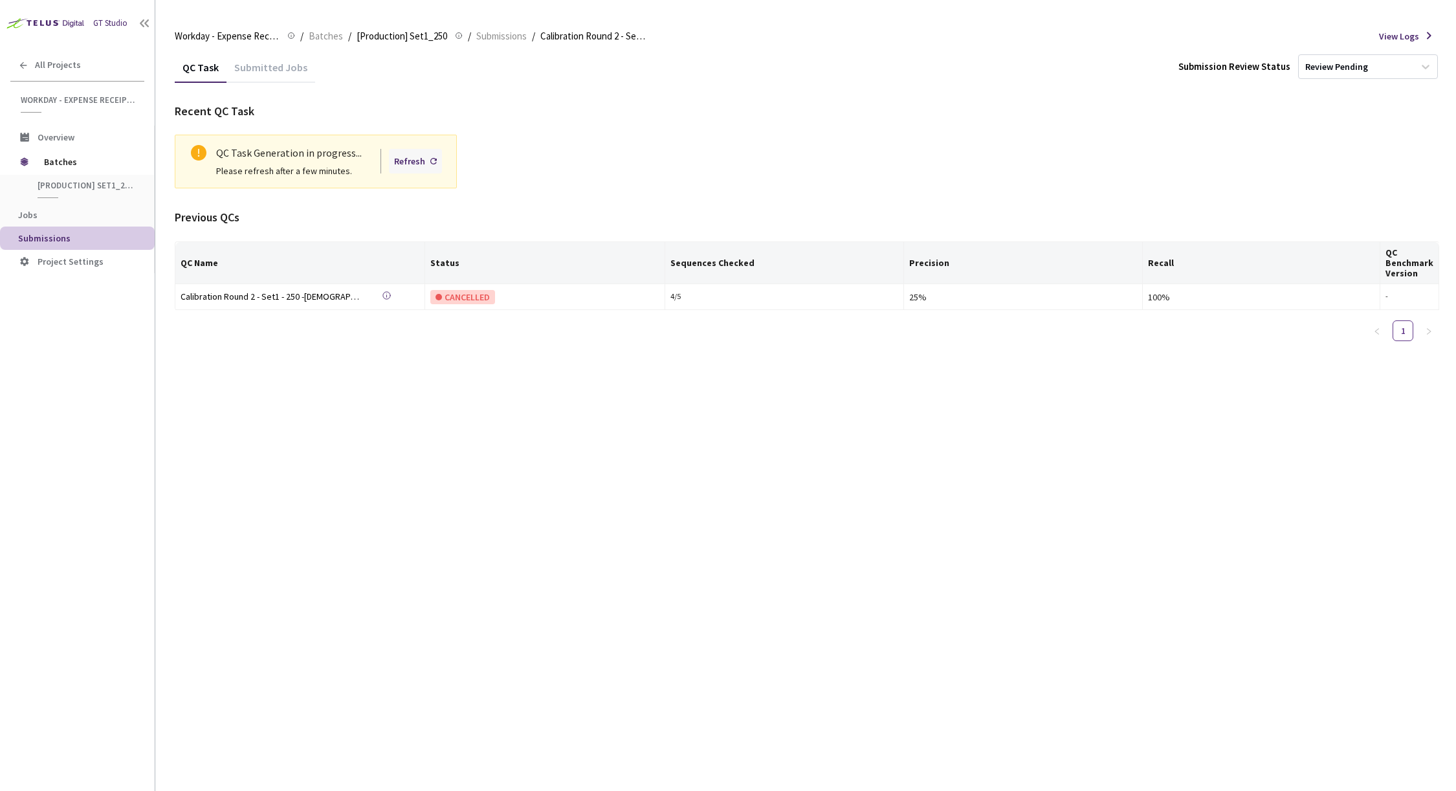
click at [421, 164] on div "Refresh" at bounding box center [409, 161] width 31 height 14
click at [408, 161] on div "Refresh" at bounding box center [409, 161] width 31 height 14
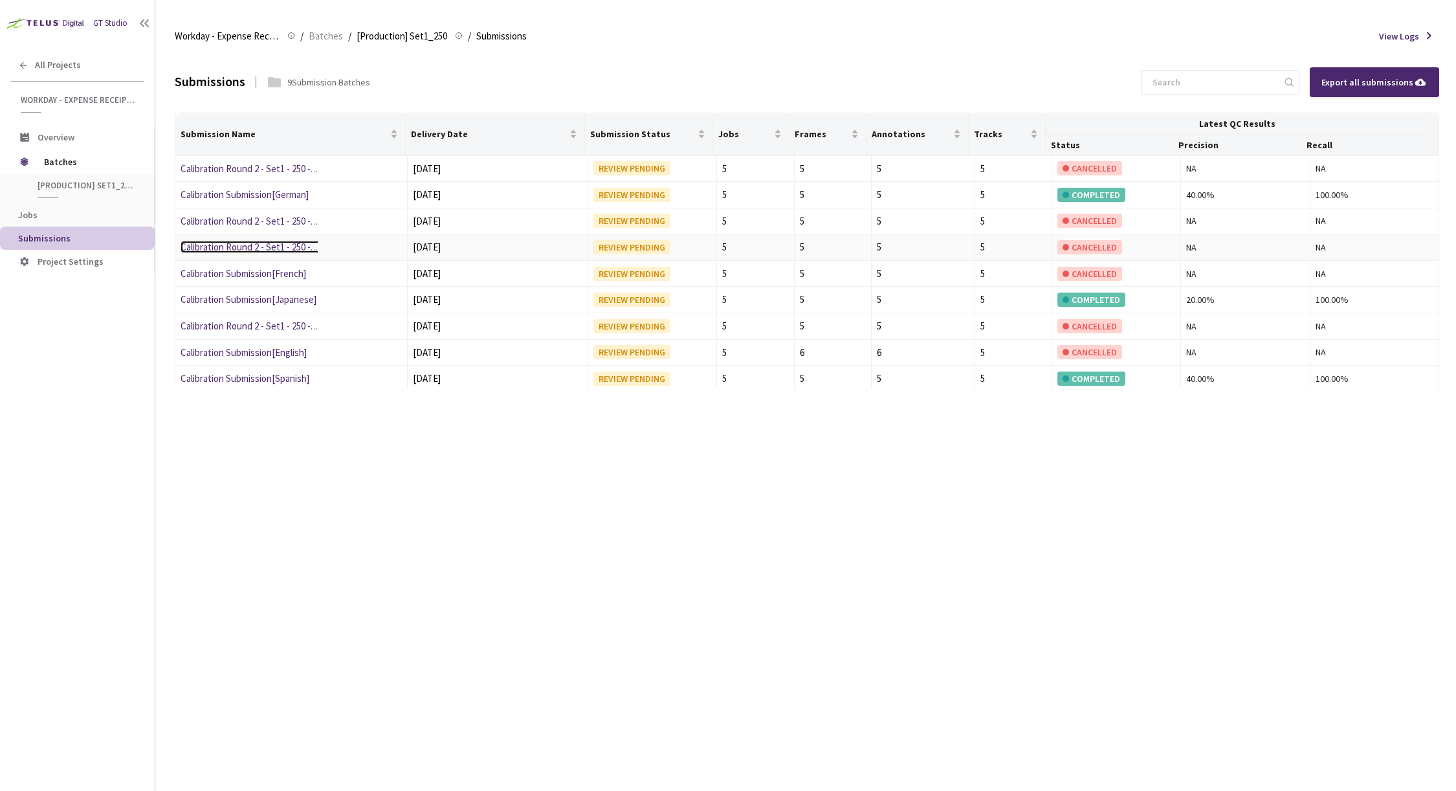
click at [279, 250] on link "Calibration Round 2 - Set1 - 250 - French" at bounding box center [261, 247] width 161 height 12
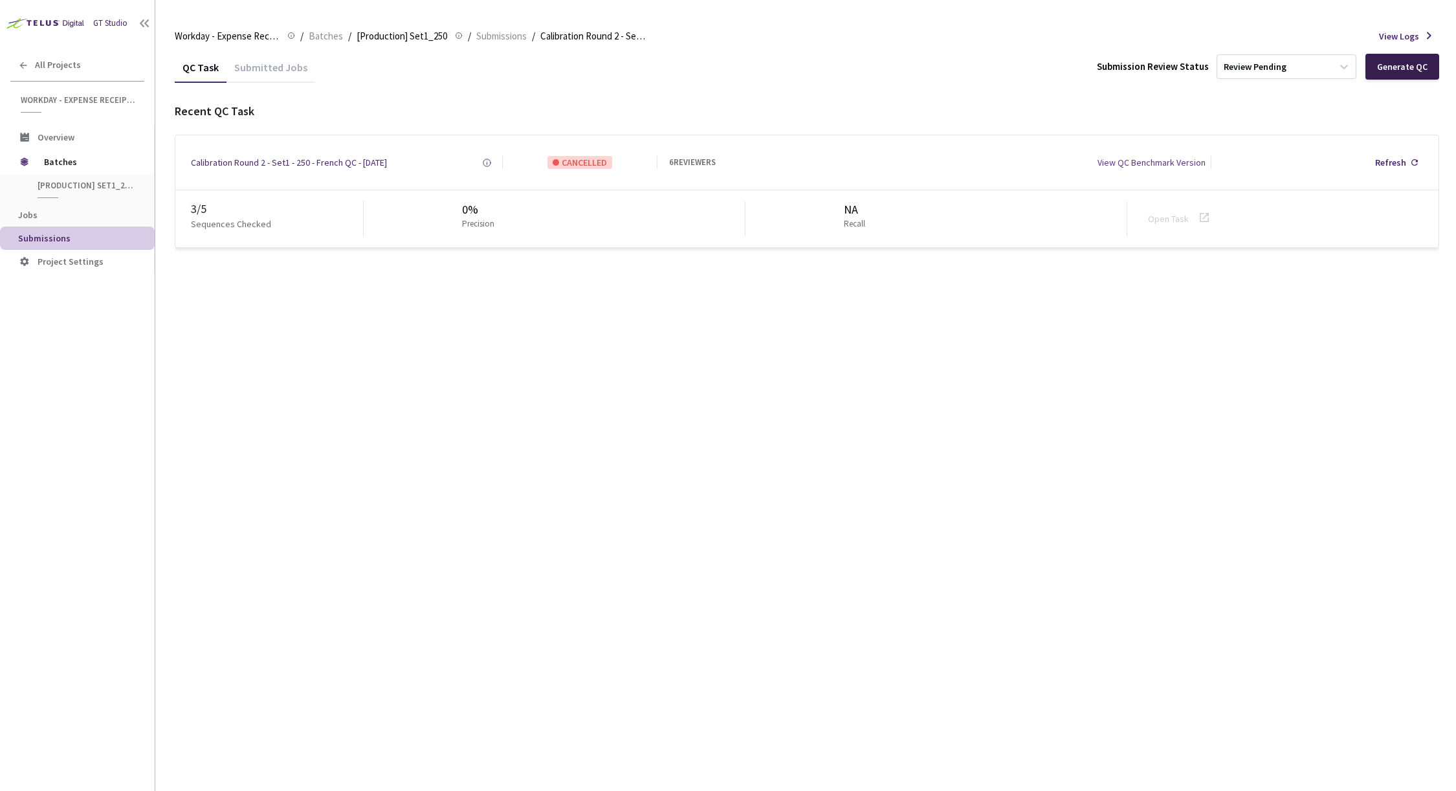
click at [1410, 63] on div "Generate QC" at bounding box center [1402, 66] width 50 height 10
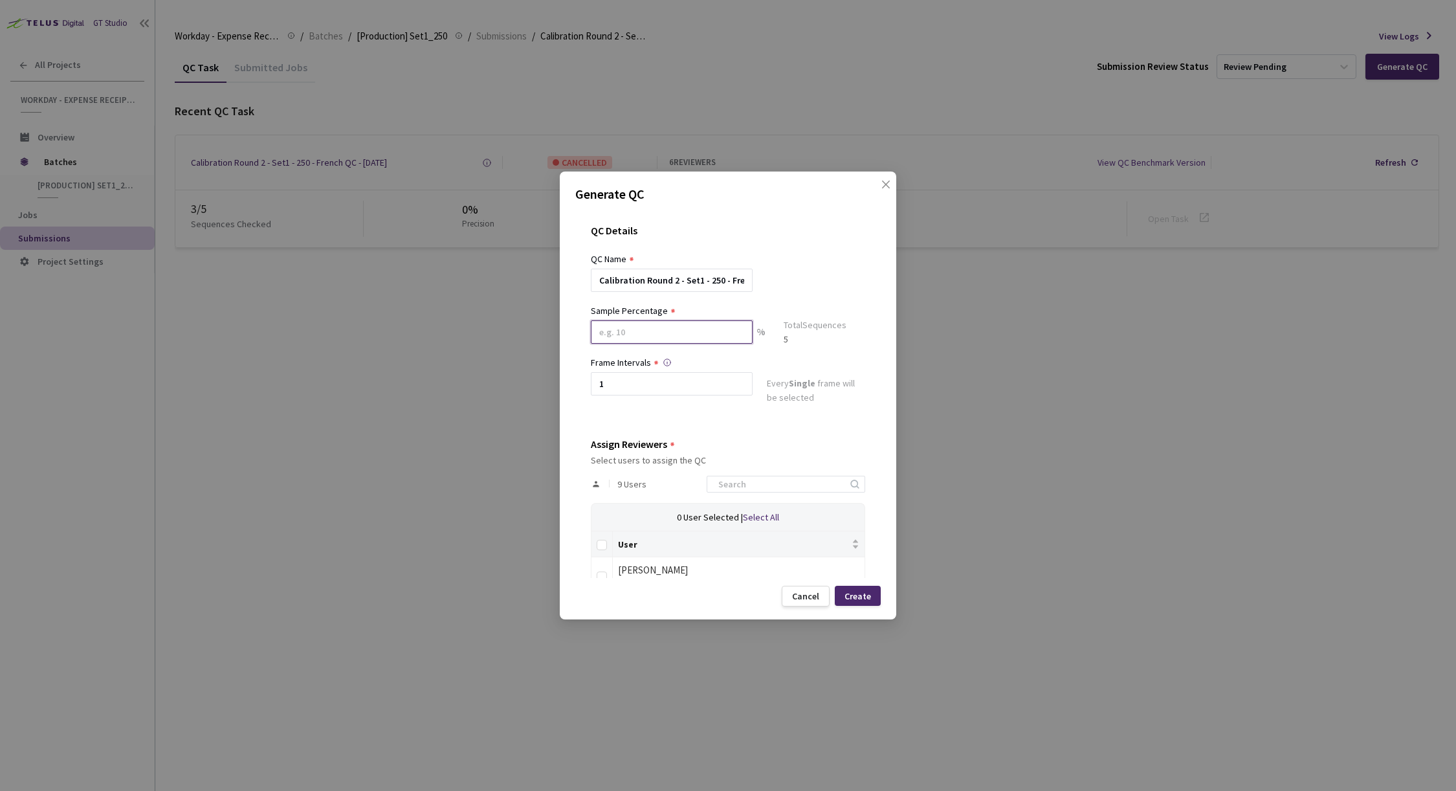
click at [660, 336] on input at bounding box center [672, 331] width 162 height 23
type input "100"
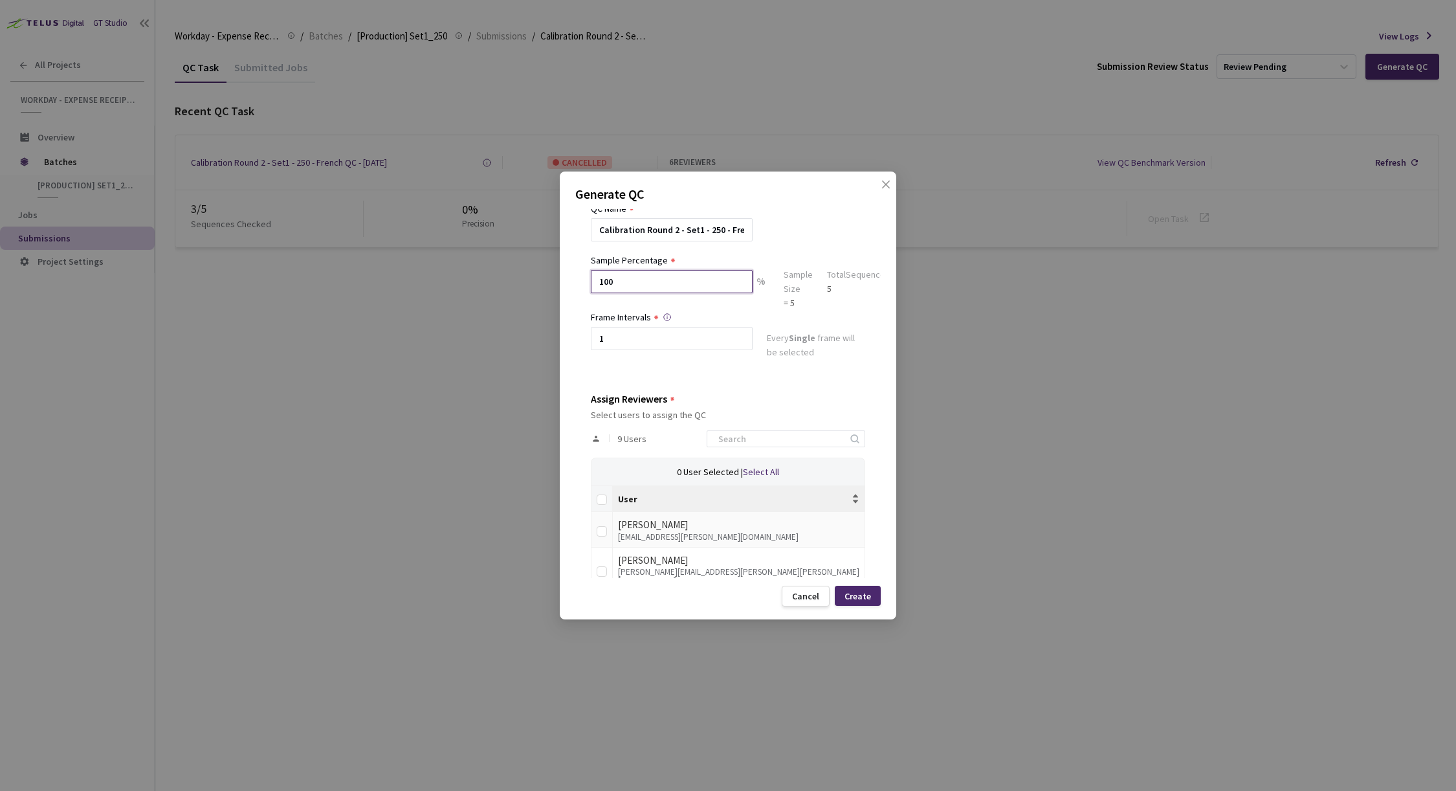
scroll to position [60, 0]
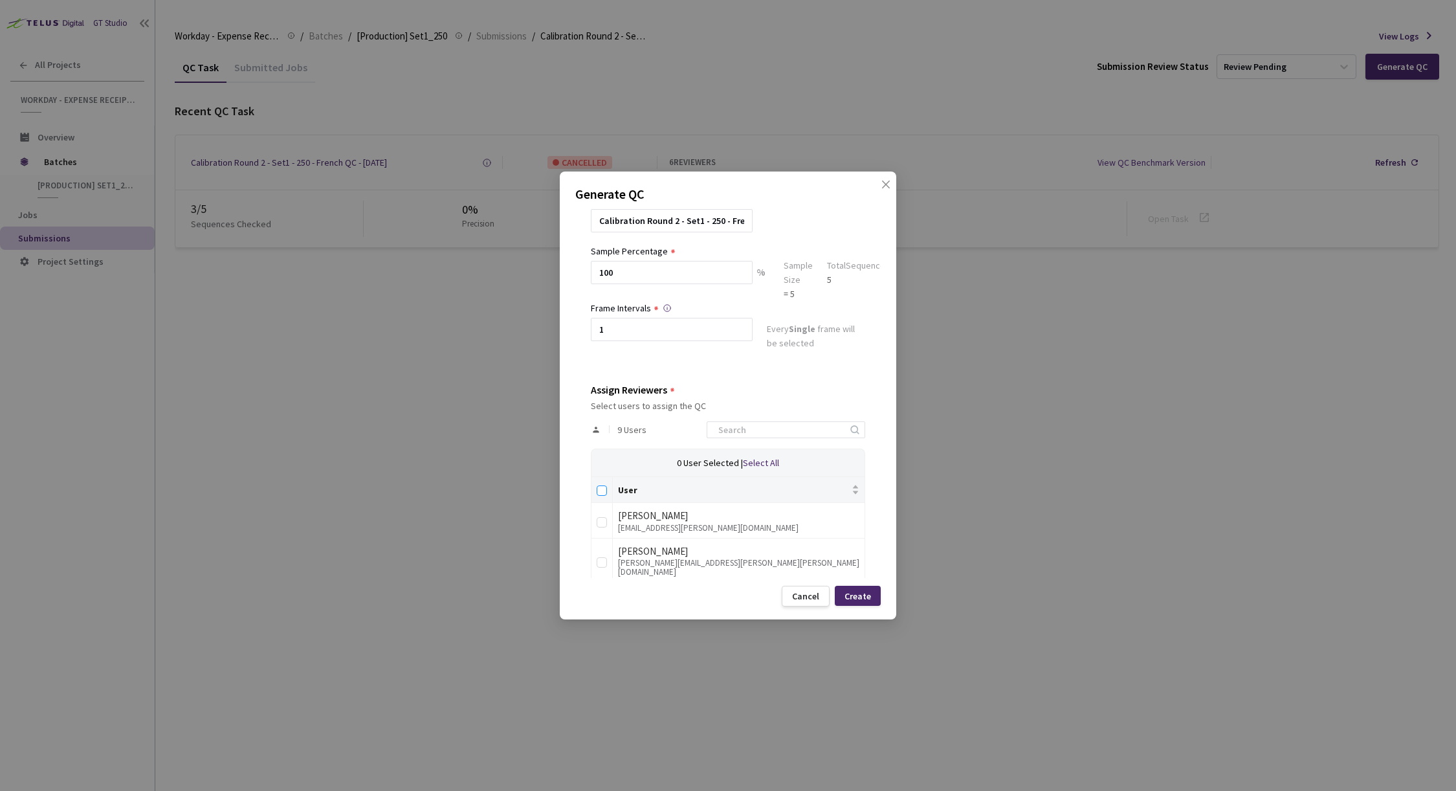
drag, startPoint x: 604, startPoint y: 489, endPoint x: 611, endPoint y: 489, distance: 7.1
click at [604, 489] on input "Select all" at bounding box center [602, 490] width 10 height 10
checkbox input "true"
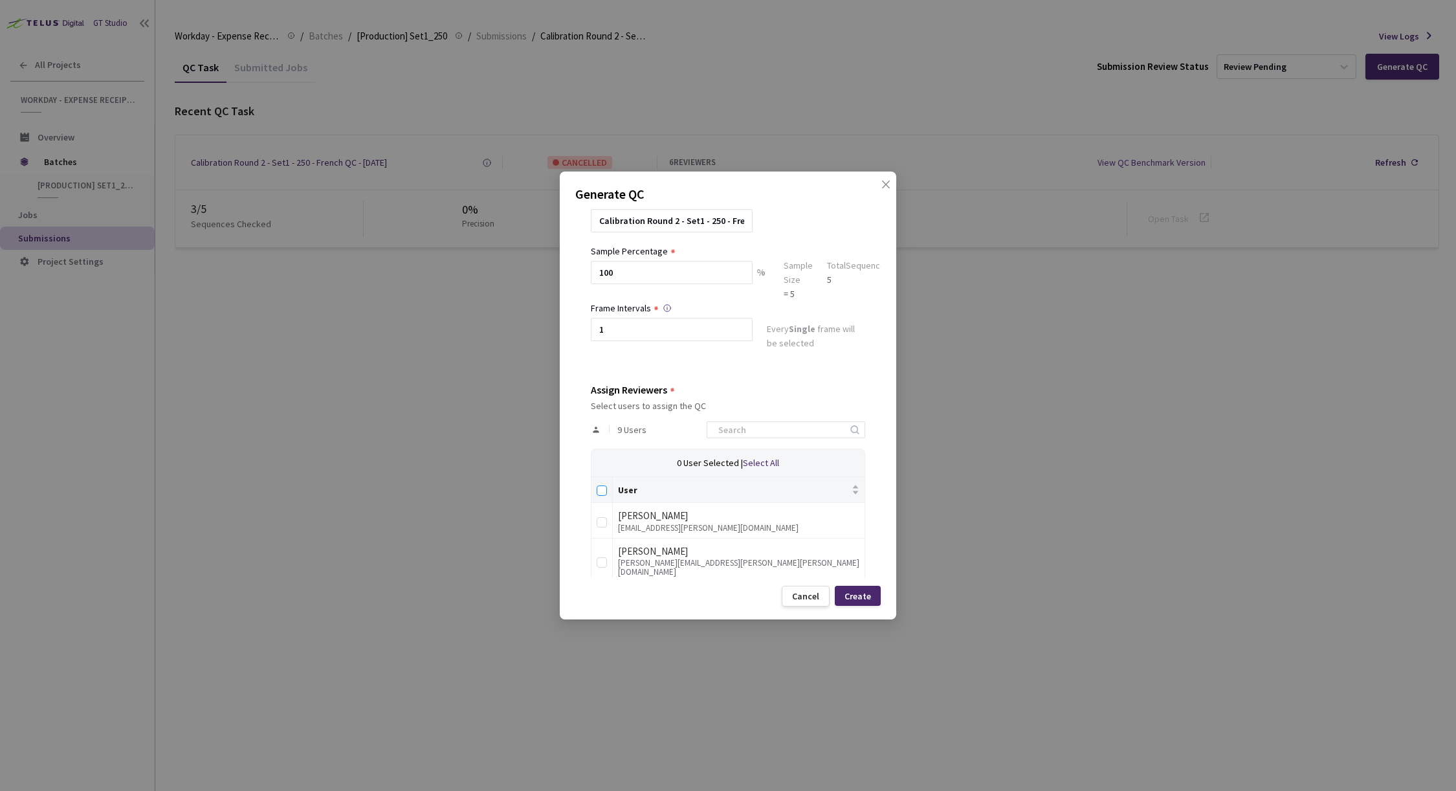
checkbox input "true"
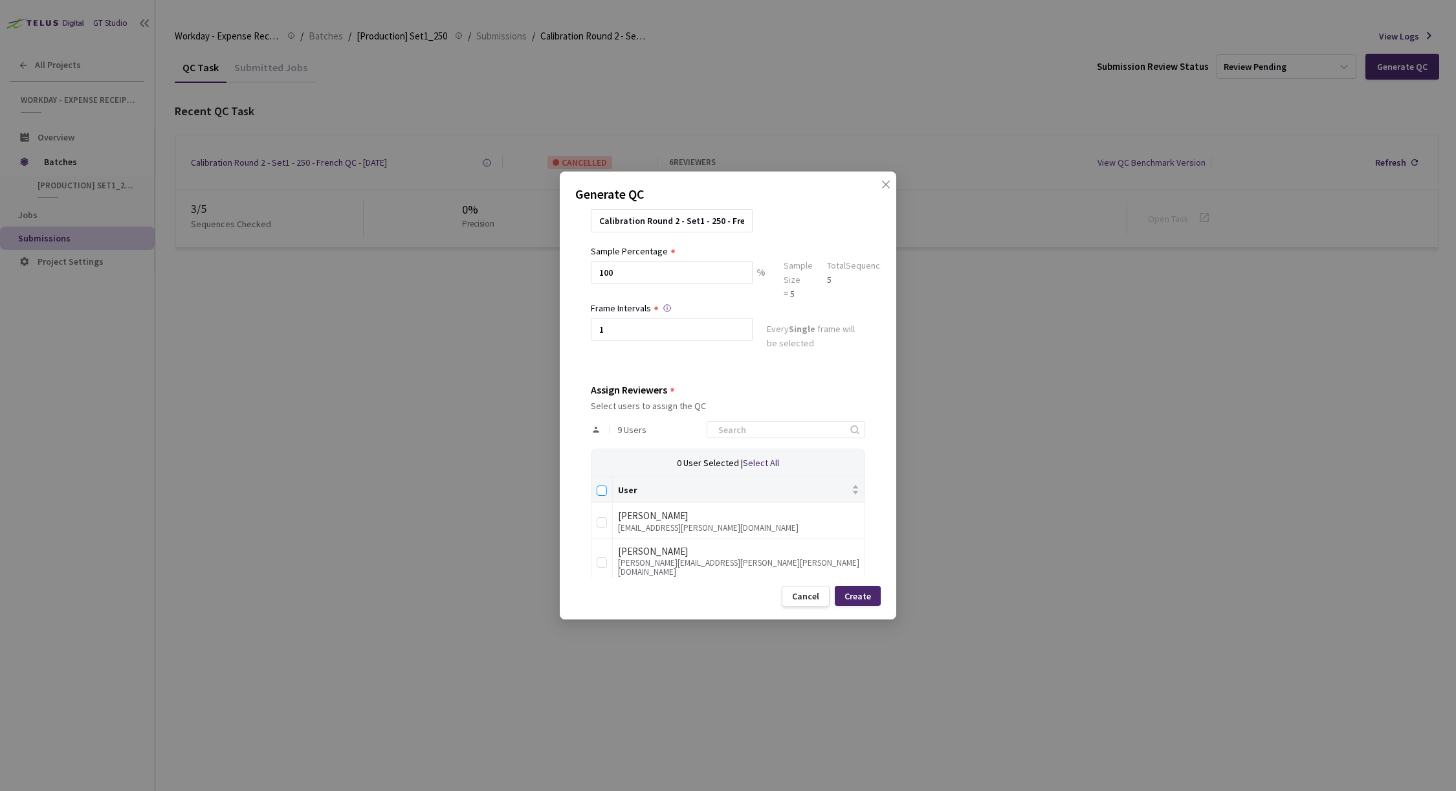
checkbox input "true"
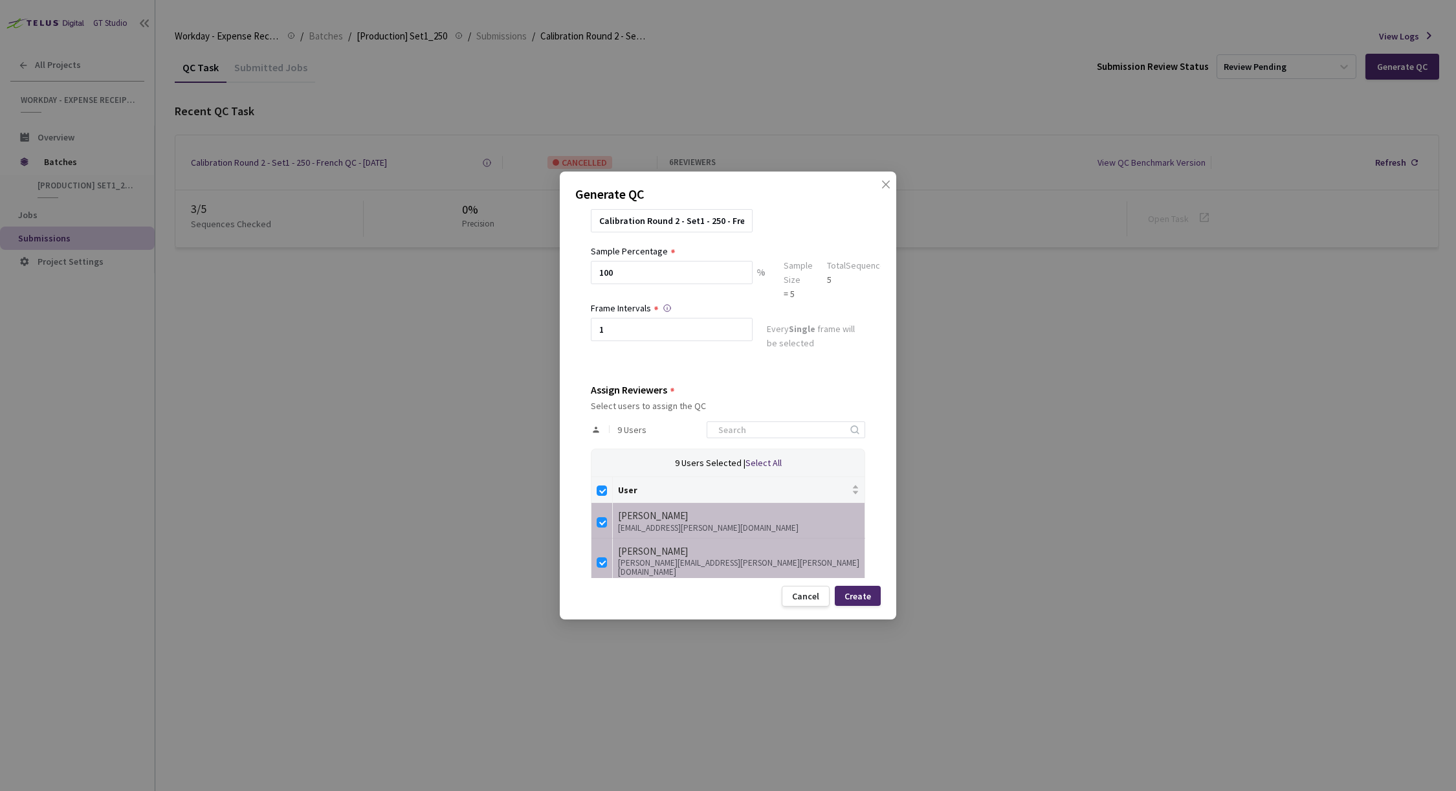
click at [864, 595] on div "Create" at bounding box center [858, 596] width 27 height 10
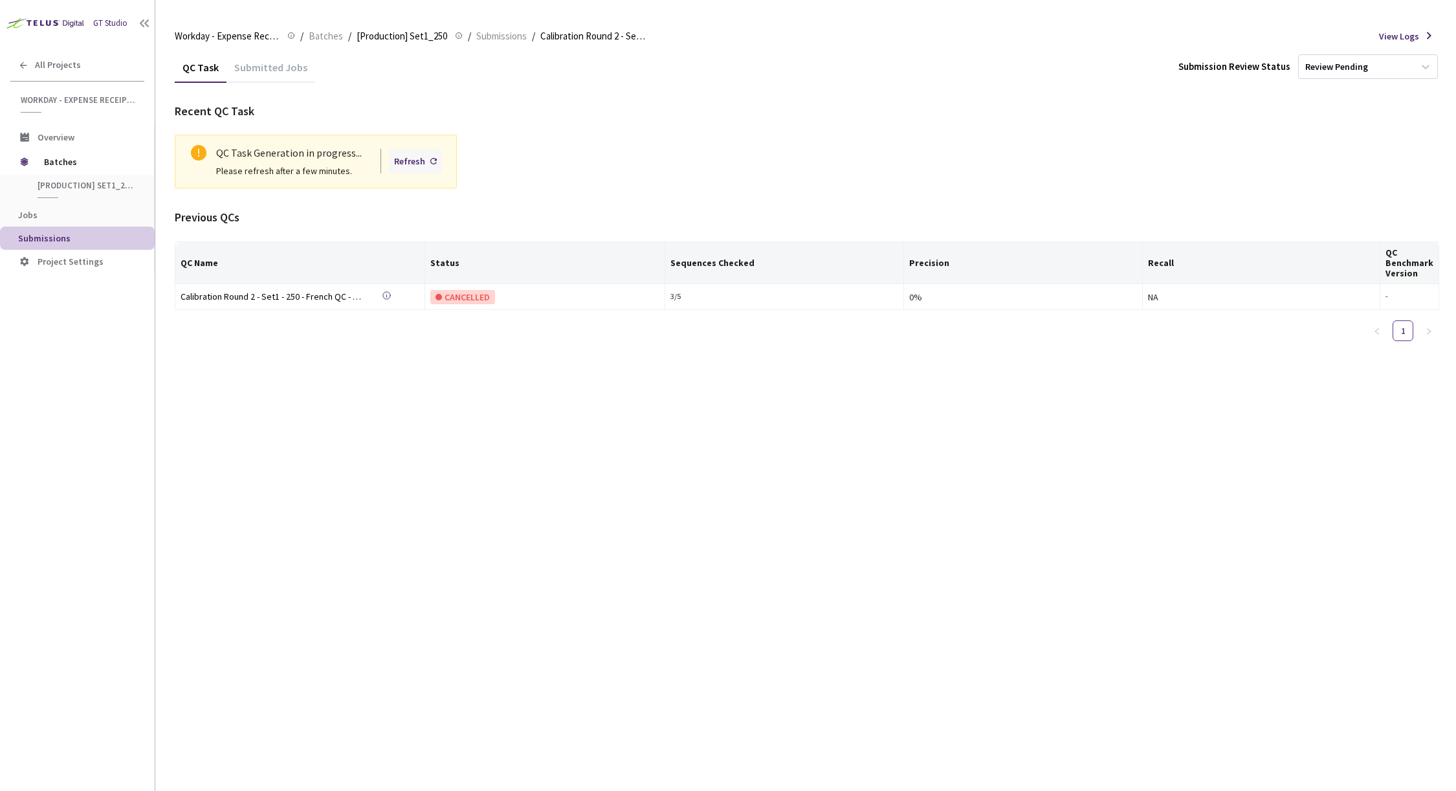
click at [406, 160] on div "Refresh" at bounding box center [409, 161] width 31 height 14
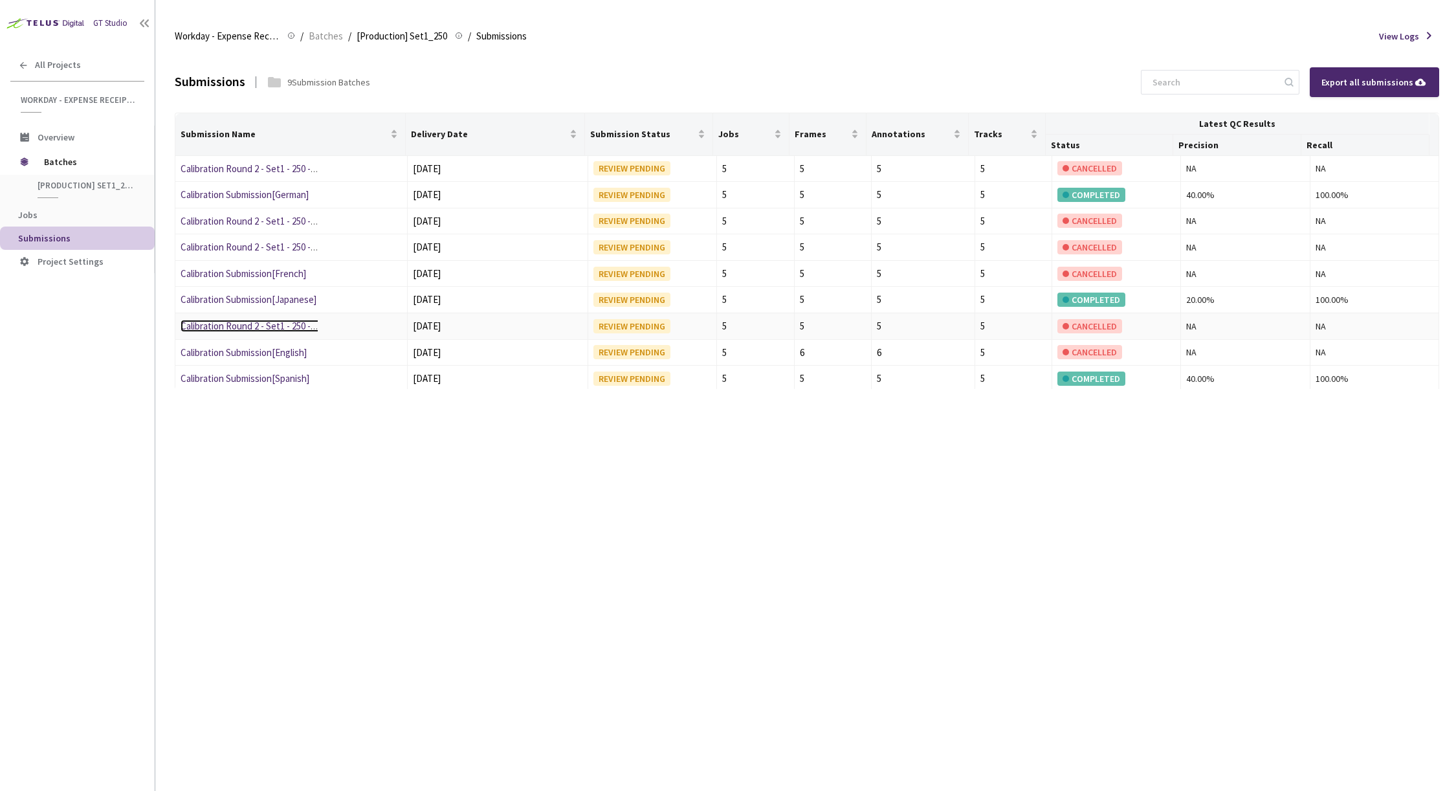
click at [289, 329] on link "Calibration Round 2 - Set1 - 250 - English" at bounding box center [261, 326] width 161 height 12
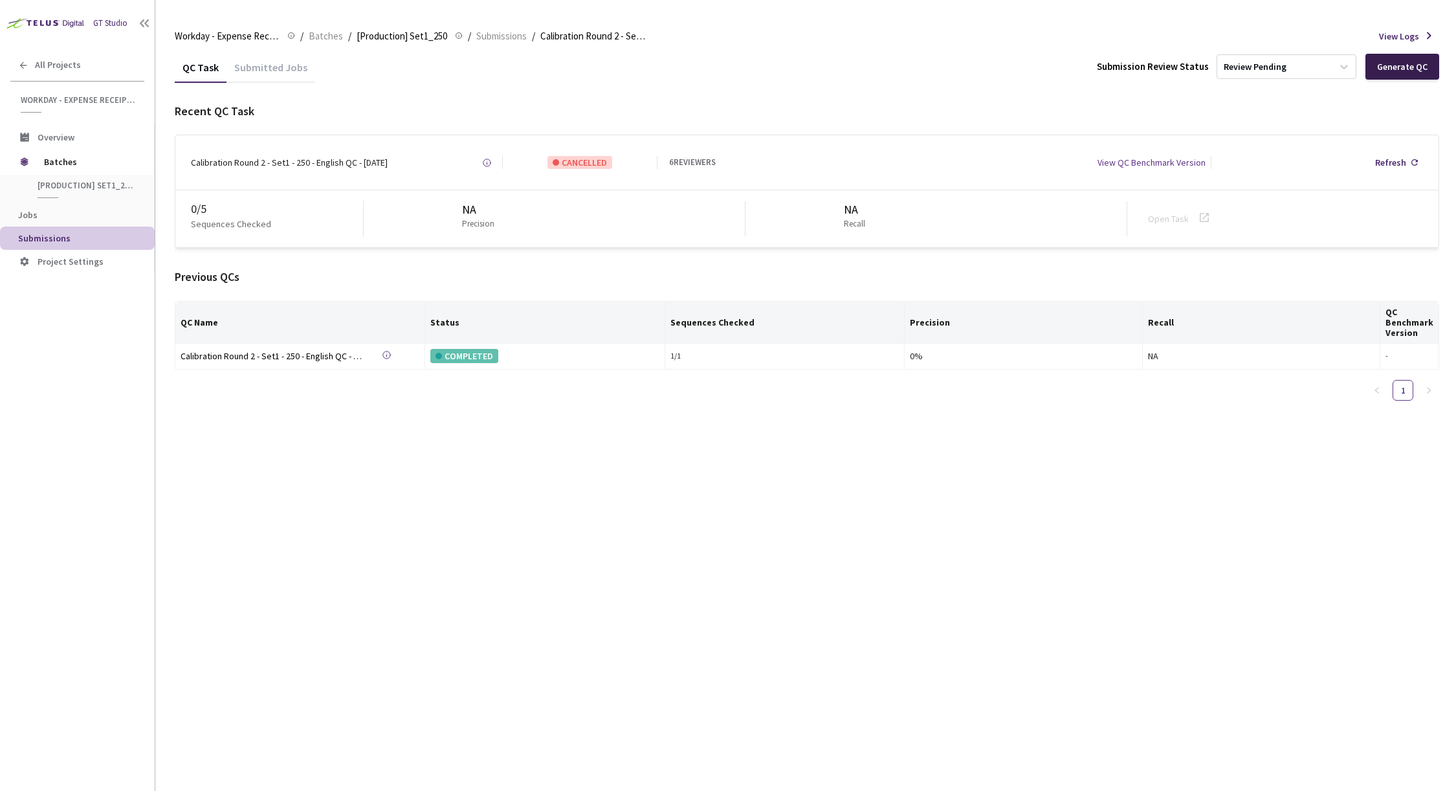
click at [1403, 67] on div "Generate QC" at bounding box center [1402, 66] width 50 height 10
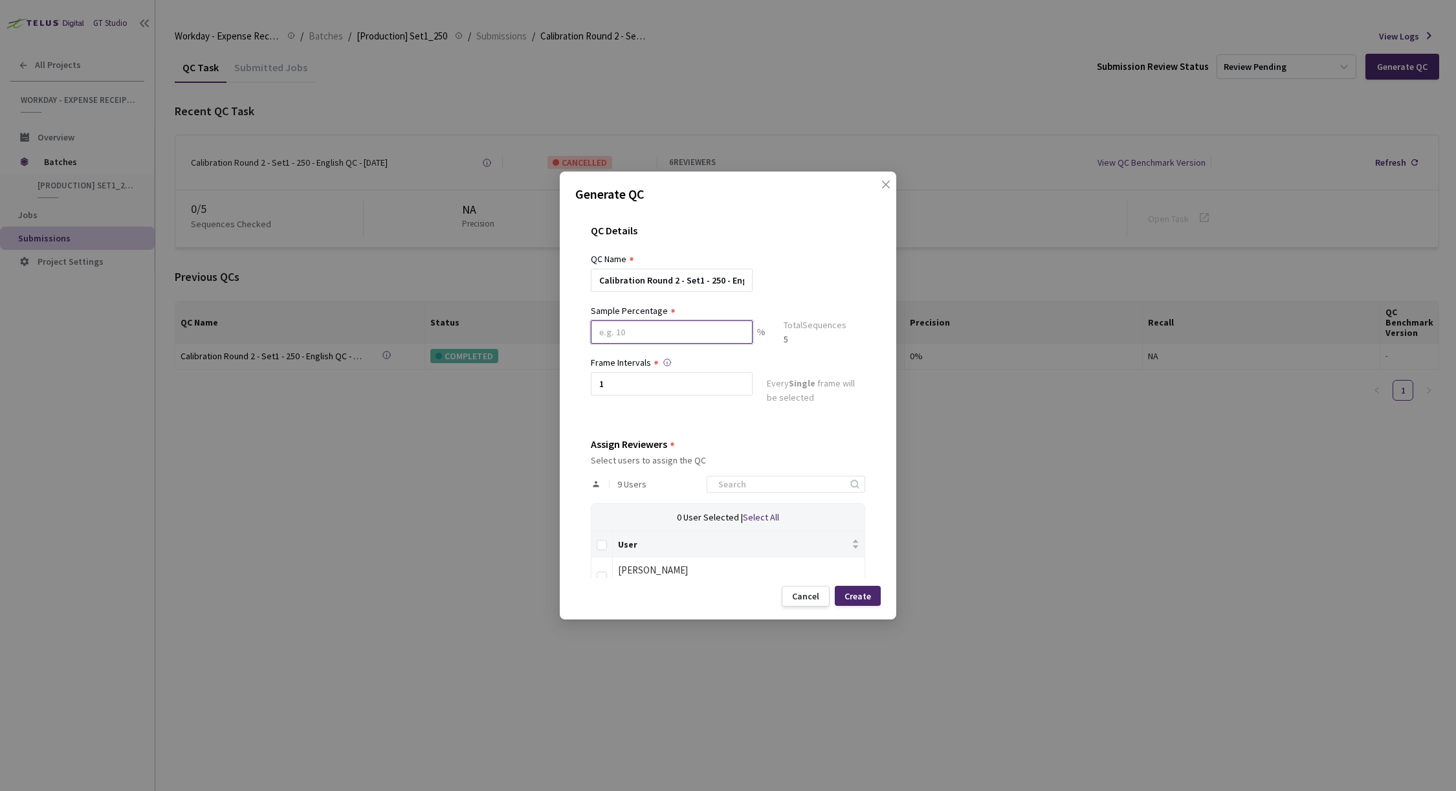
click at [700, 331] on input at bounding box center [672, 331] width 162 height 23
type input "100"
click at [604, 548] on input "Select all" at bounding box center [602, 550] width 10 height 10
checkbox input "true"
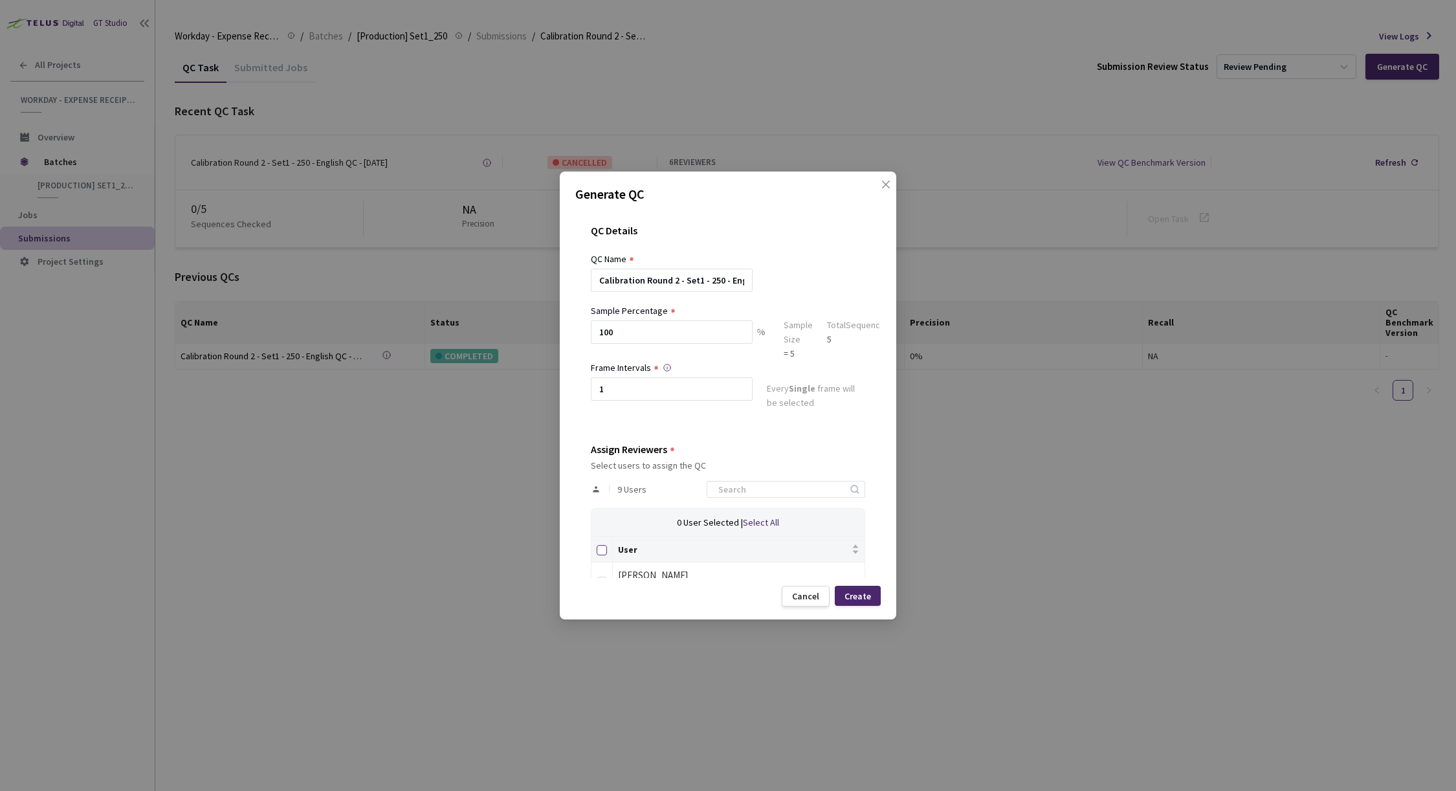
checkbox input "true"
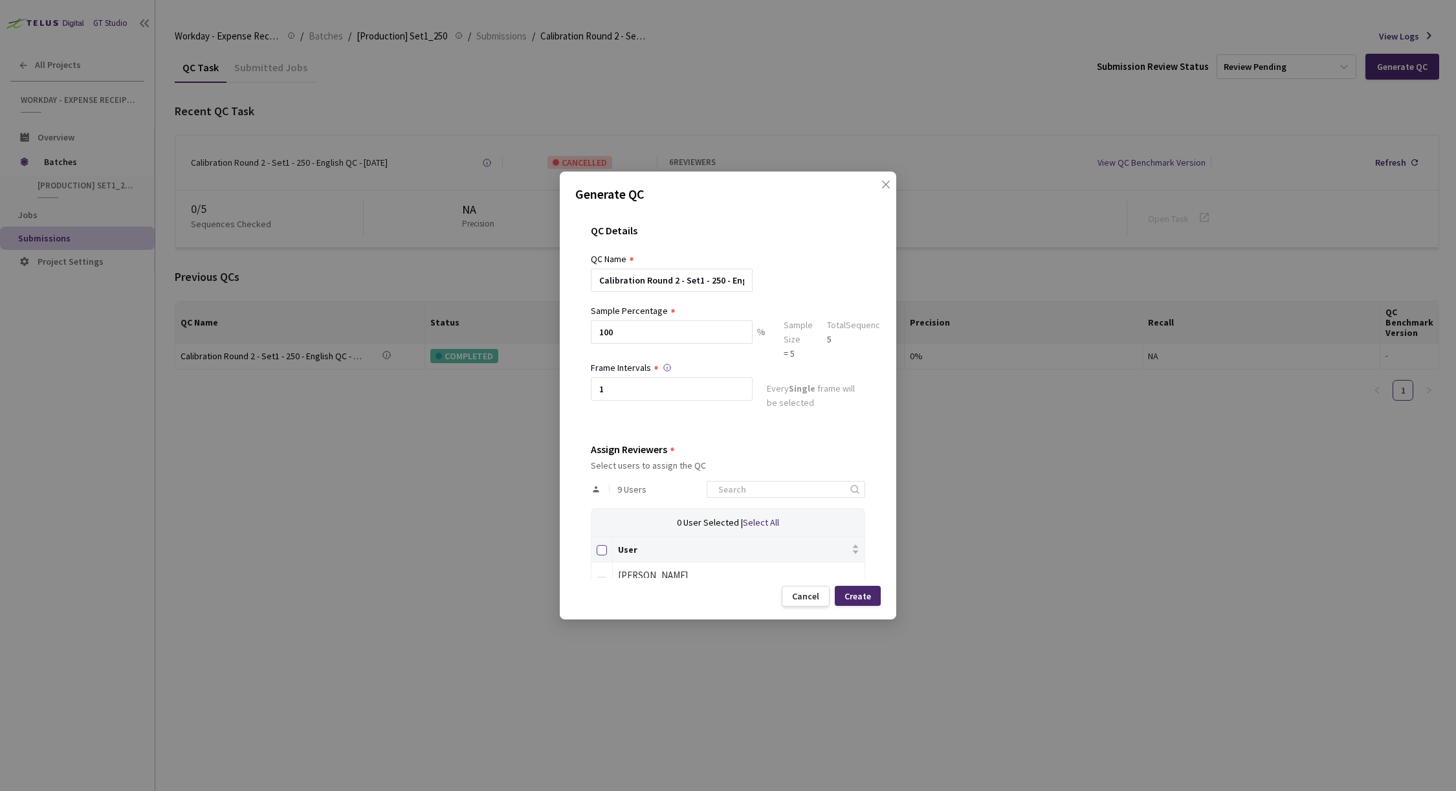
checkbox input "true"
click at [858, 594] on div "Create" at bounding box center [858, 596] width 27 height 10
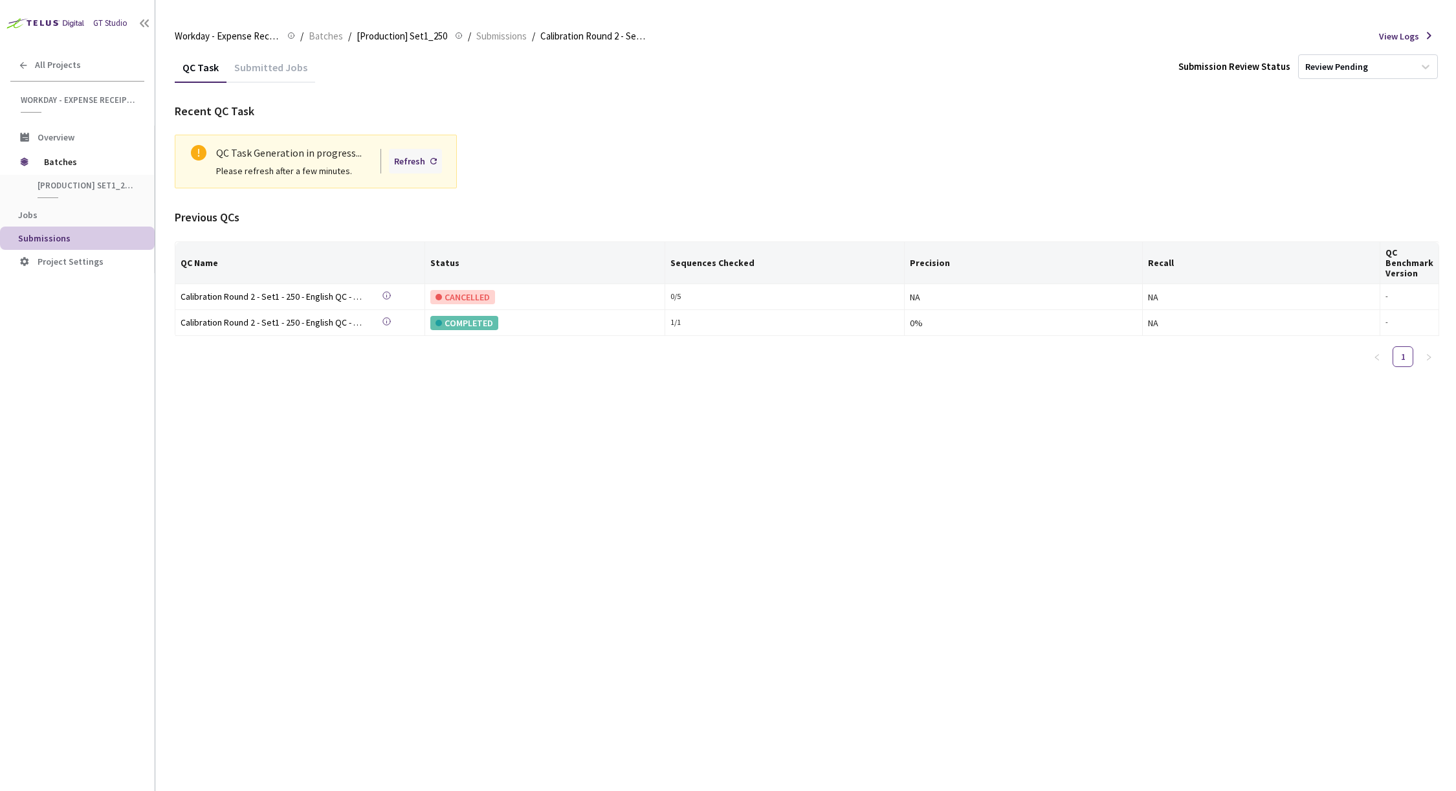
click at [406, 157] on div "Refresh" at bounding box center [409, 161] width 31 height 14
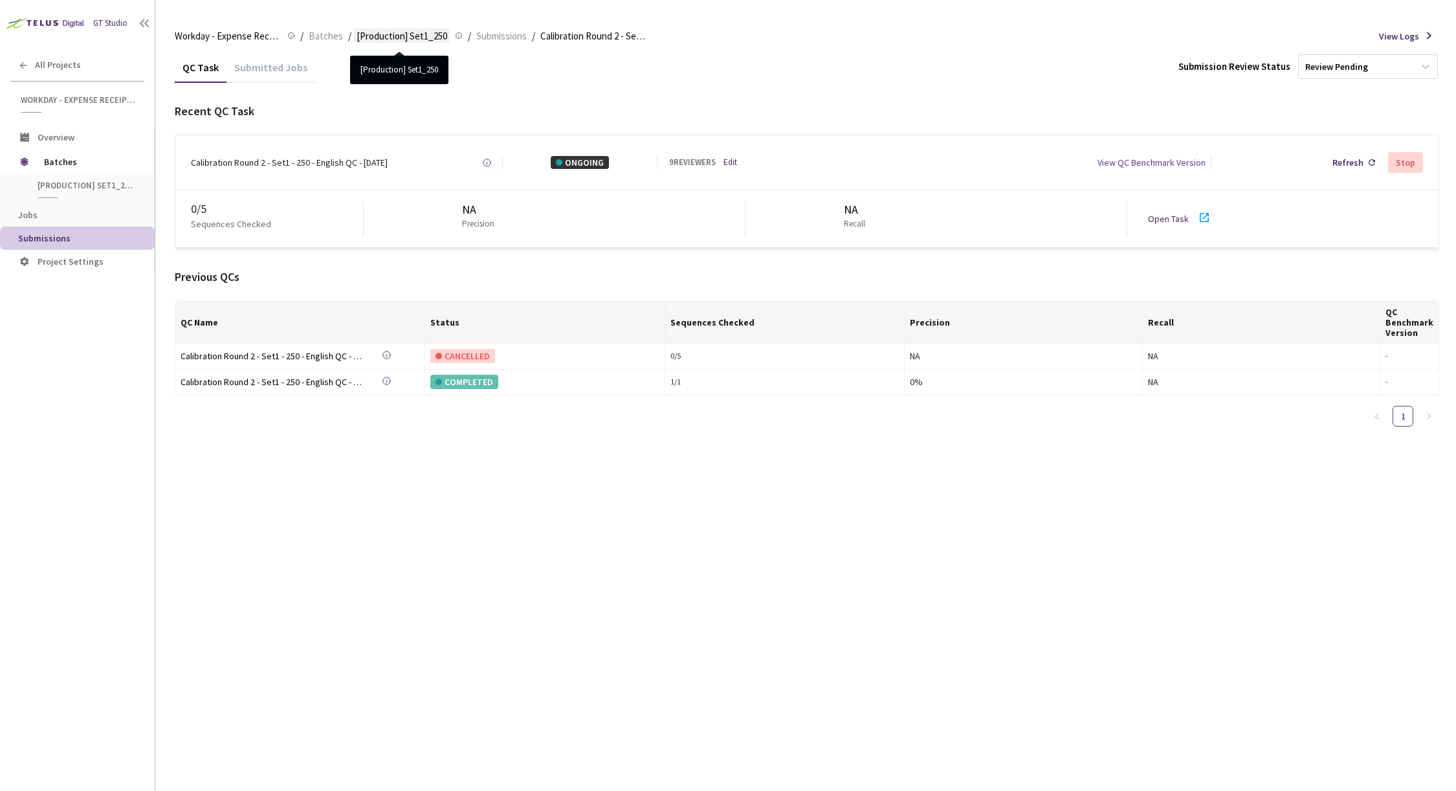
click at [377, 35] on span "[Production] Set1_250" at bounding box center [402, 36] width 91 height 16
click at [373, 38] on span "[Production] Set1_250" at bounding box center [402, 36] width 91 height 16
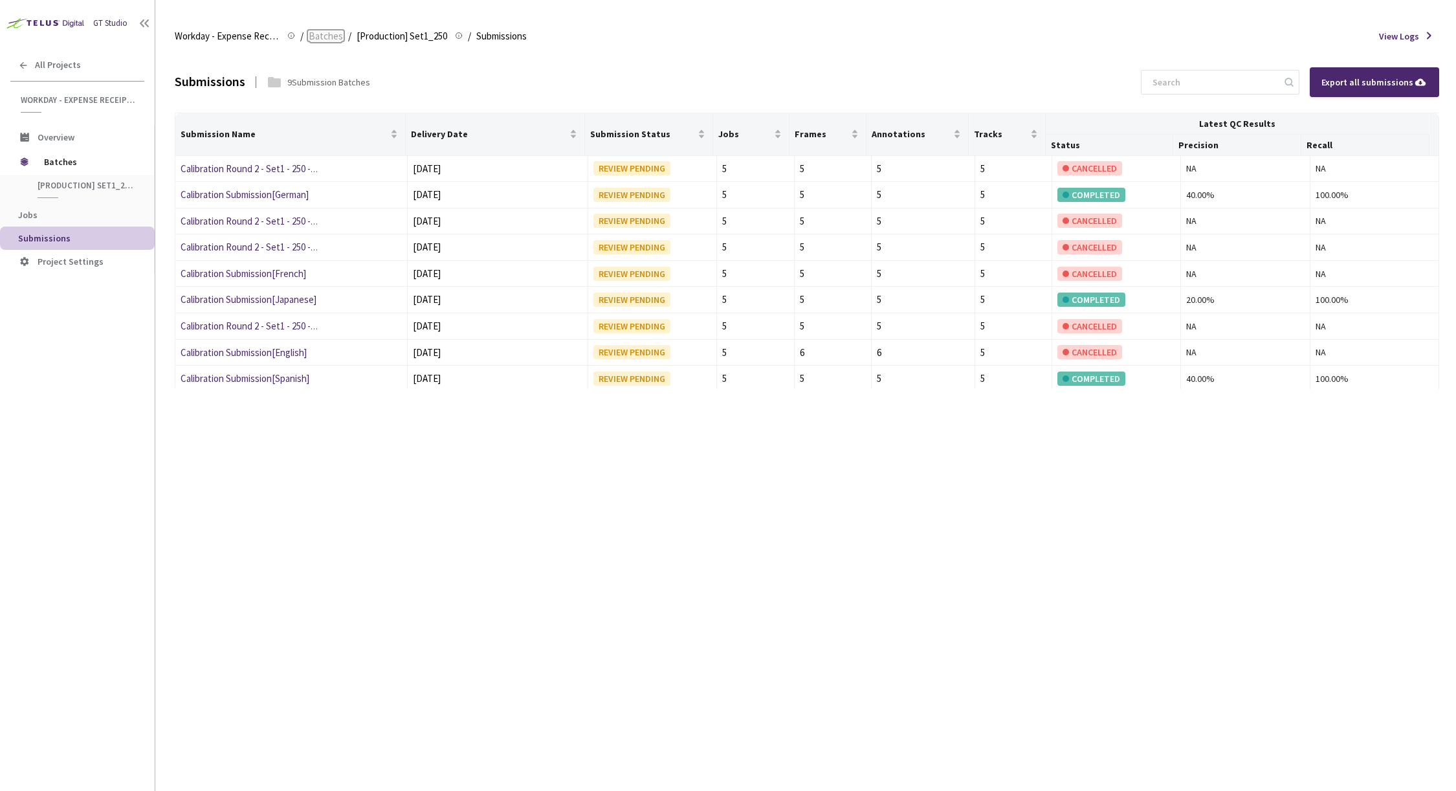
click at [317, 34] on span "Batches" at bounding box center [326, 36] width 34 height 16
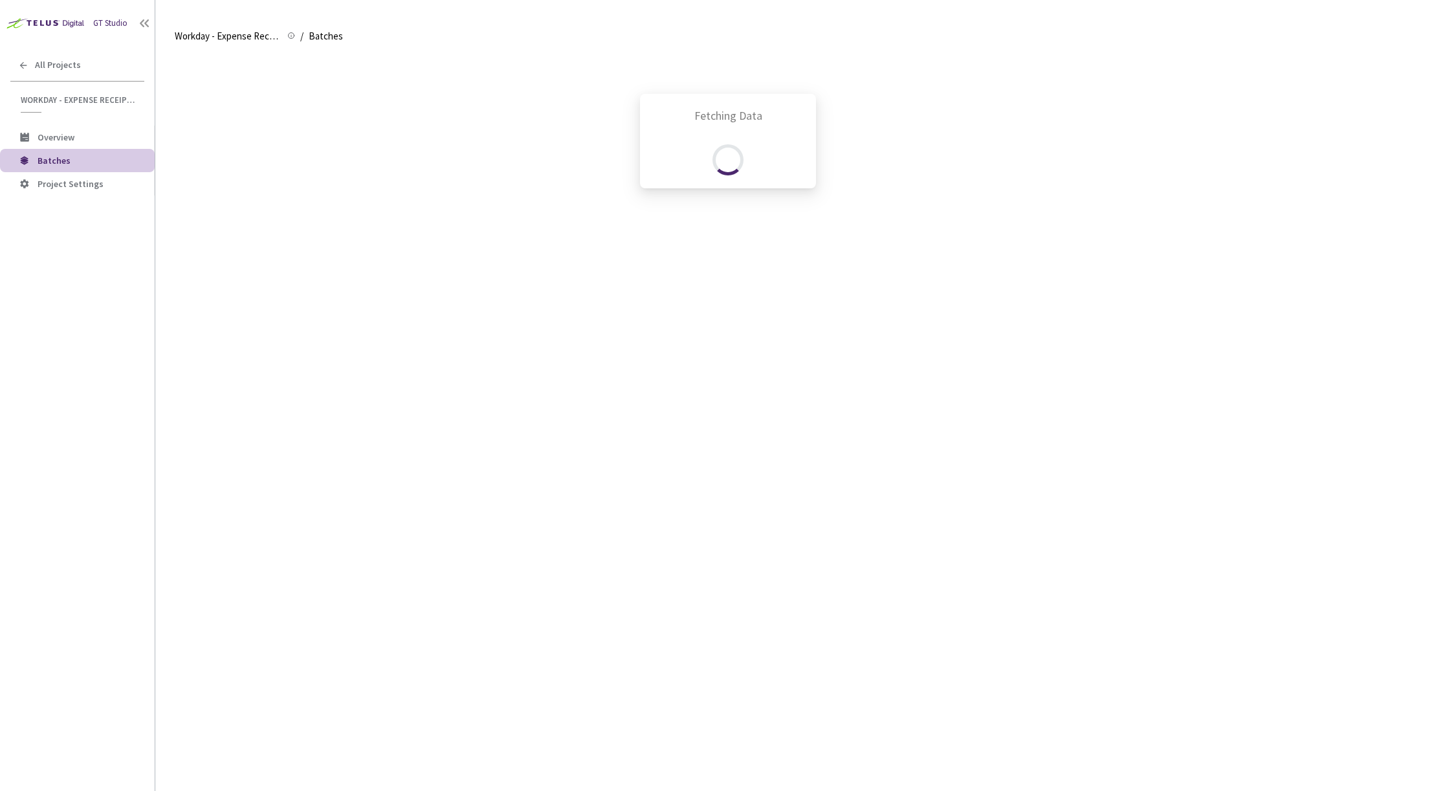
scroll to position [860, 0]
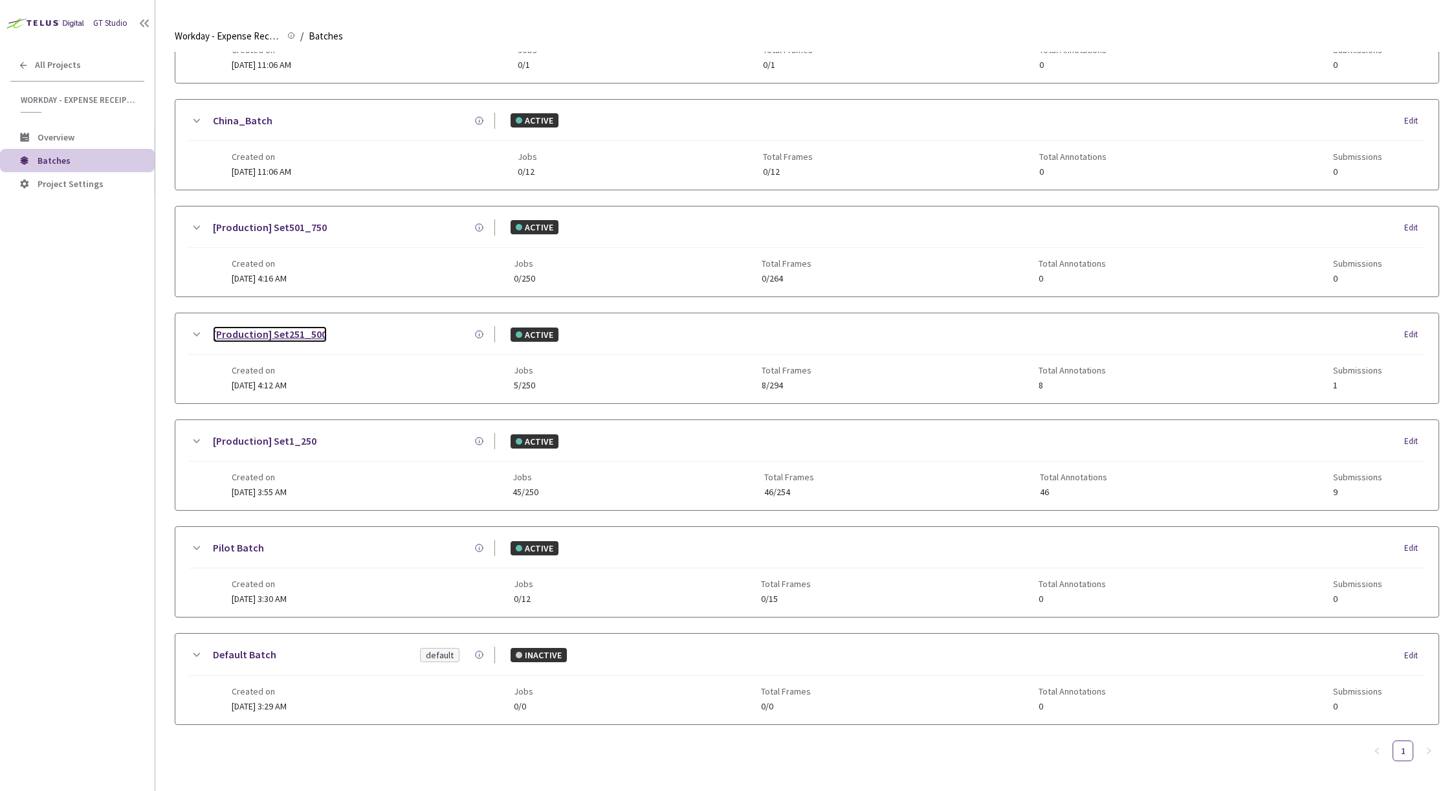
click at [277, 326] on link "[Production] Set251_500" at bounding box center [270, 334] width 114 height 16
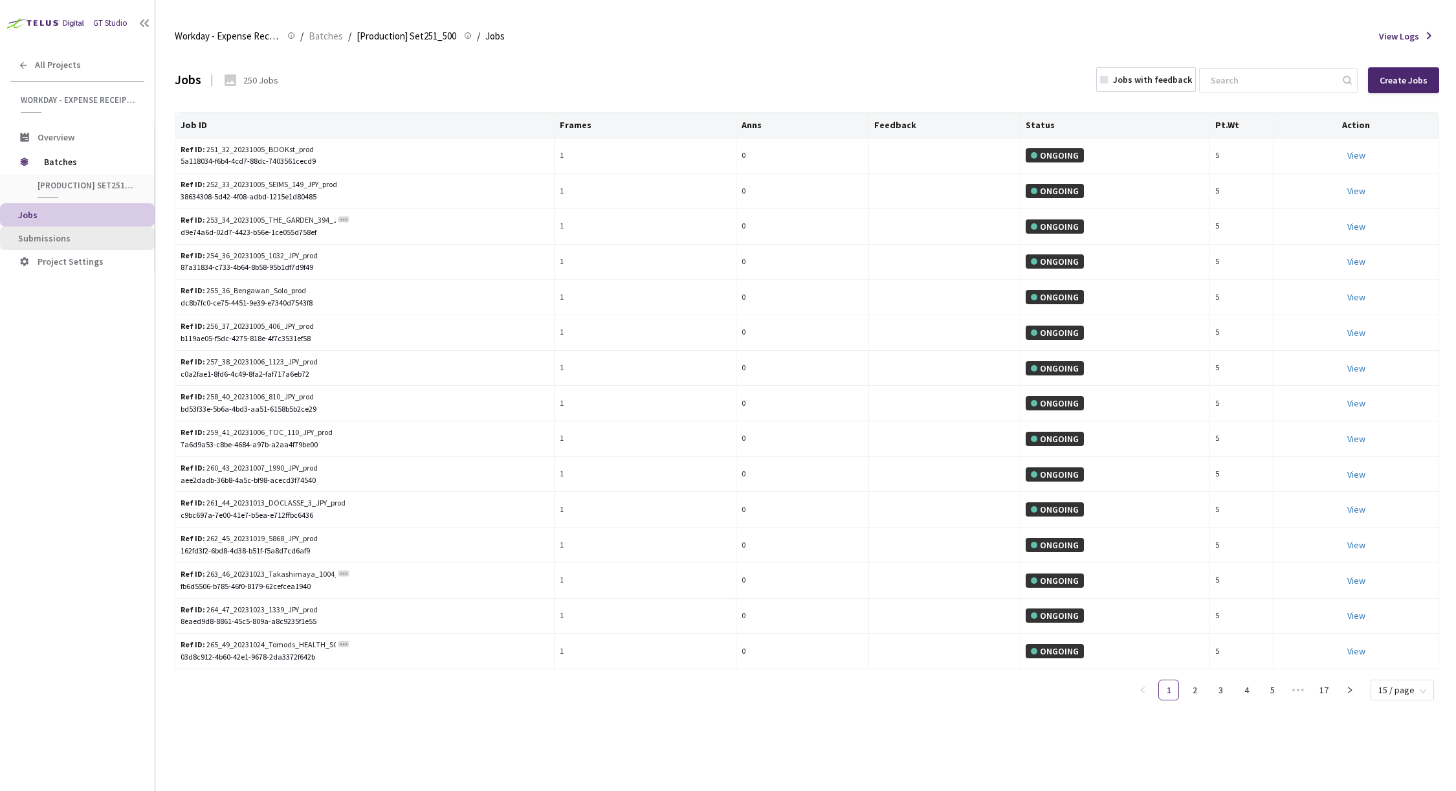
click at [97, 240] on span "Submissions" at bounding box center [81, 238] width 126 height 11
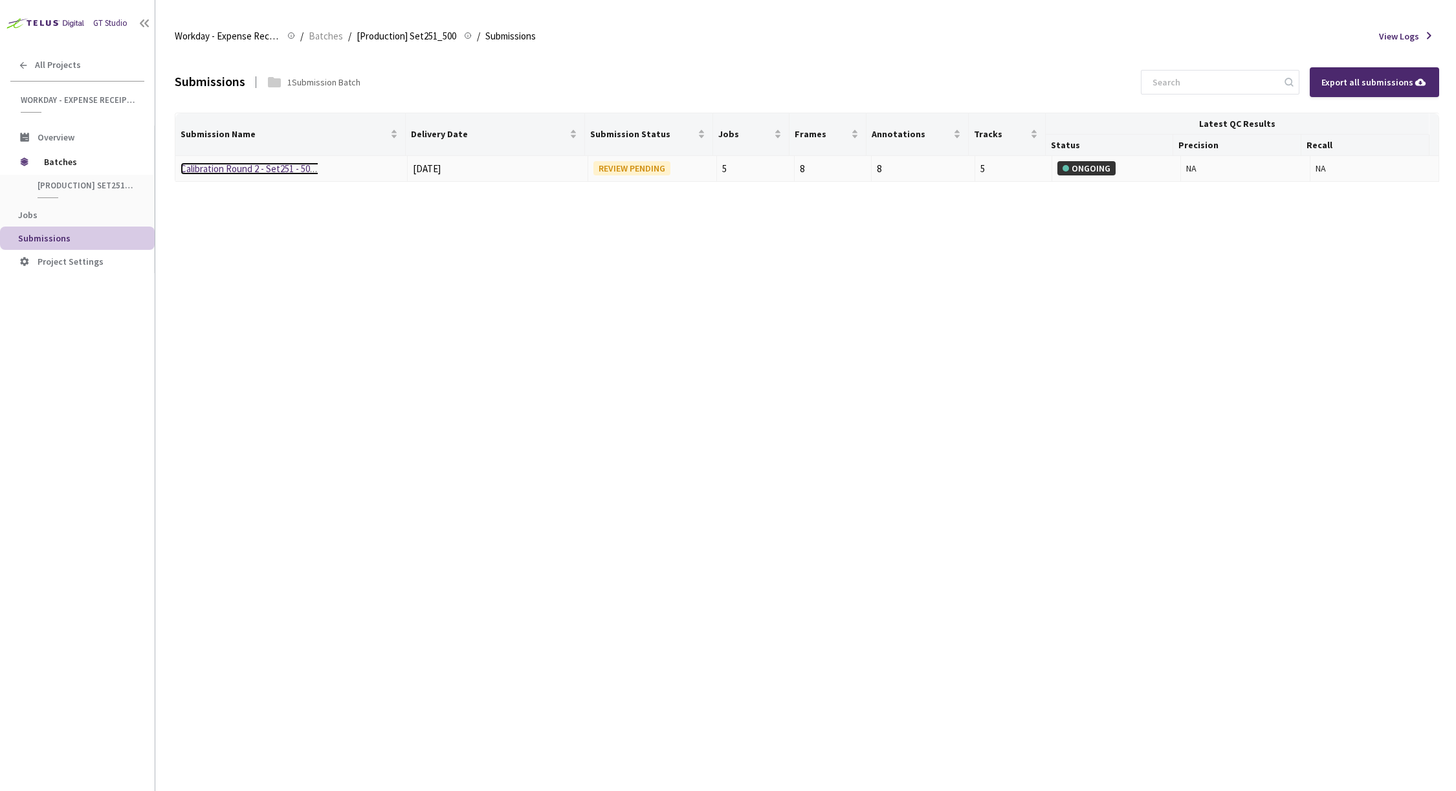
click at [267, 171] on link "Calibration Round 2 - Set251 - 500 - Spanish" at bounding box center [267, 168] width 173 height 12
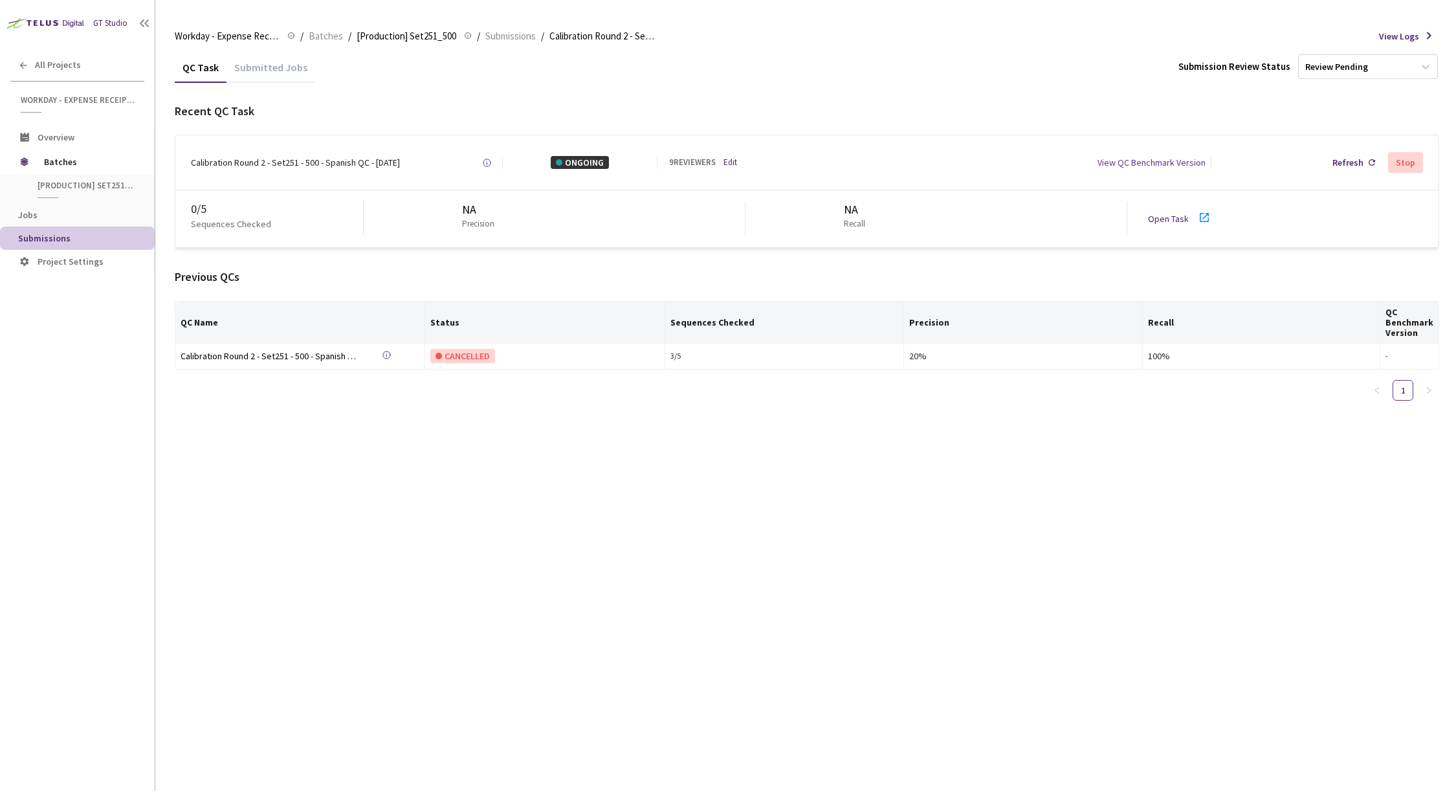
click at [351, 163] on div "Calibration Round 2 - Set251 - 500 - Spanish QC - [DATE]" at bounding box center [295, 162] width 209 height 13
